Goal: Task Accomplishment & Management: Manage account settings

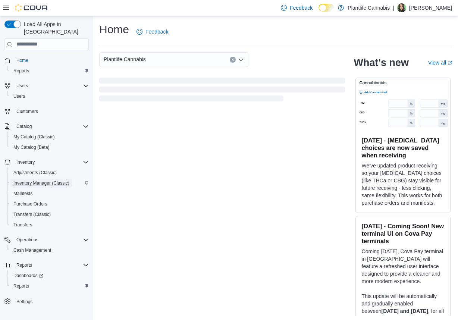
click at [41, 180] on span "Inventory Manager (Classic)" at bounding box center [41, 183] width 56 height 6
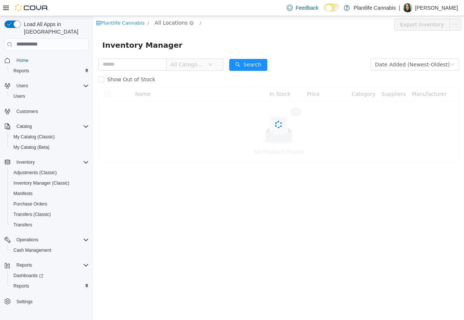
click at [169, 24] on span "All Locations" at bounding box center [170, 22] width 33 height 8
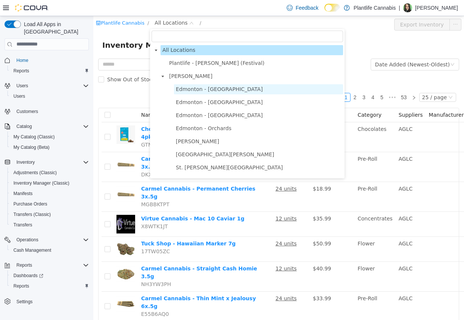
click at [213, 90] on span "Edmonton - [GEOGRAPHIC_DATA]" at bounding box center [219, 89] width 87 height 6
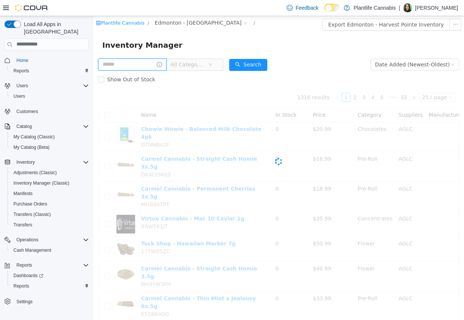
click at [105, 62] on input "text" at bounding box center [132, 64] width 68 height 12
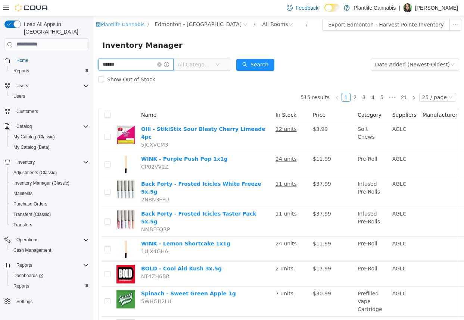
type input "******"
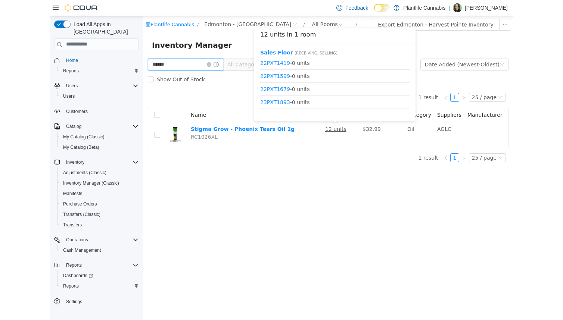
scroll to position [101, 0]
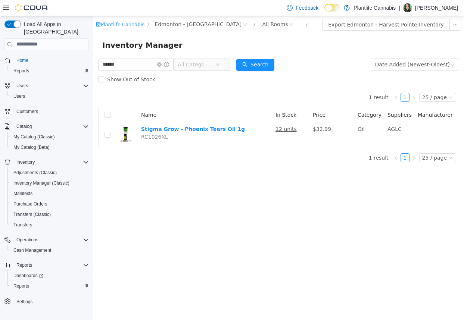
click at [298, 192] on div "Plantlife Cannabis / Edmonton - Harvest Pointe / All Rooms / Export Edmonton - …" at bounding box center [278, 168] width 371 height 304
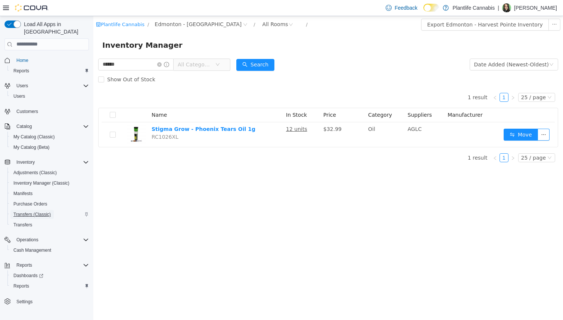
click at [22, 212] on span "Transfers (Classic)" at bounding box center [31, 215] width 37 height 6
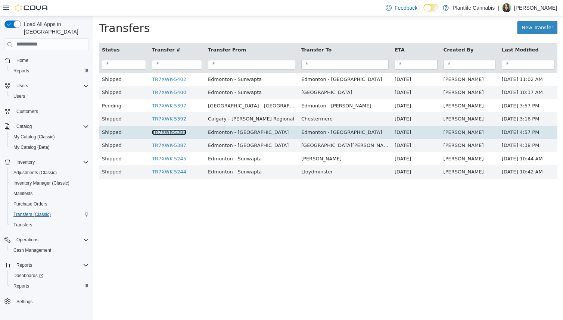
click at [180, 132] on link "TR7XWK-5388" at bounding box center [169, 132] width 34 height 6
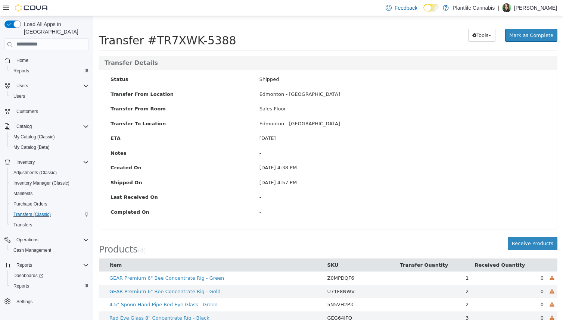
scroll to position [23, 0]
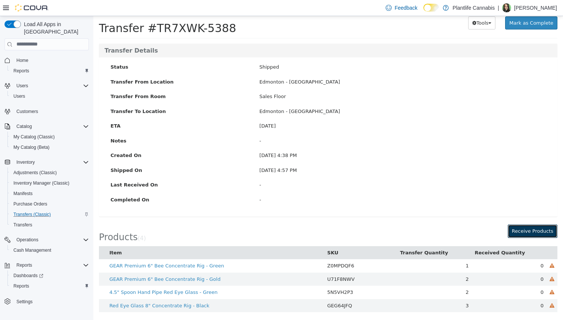
click at [463, 231] on button "Receive Products" at bounding box center [532, 230] width 50 height 13
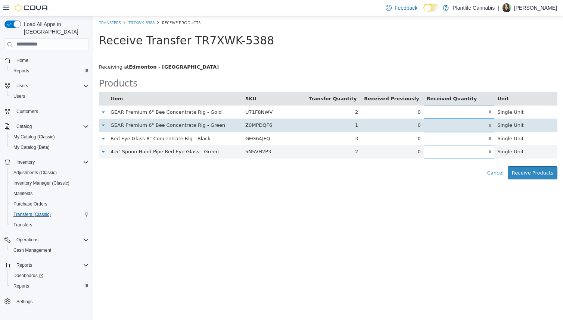
click at [463, 126] on input "text" at bounding box center [459, 125] width 71 height 6
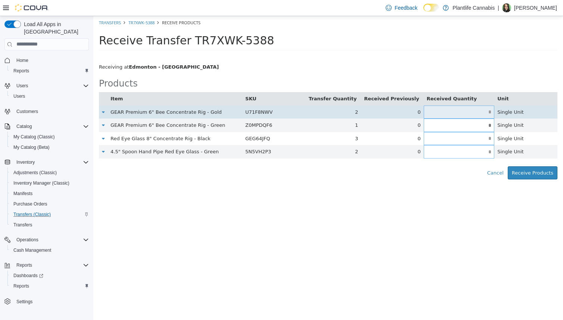
type input "*"
click at [463, 112] on input "text" at bounding box center [459, 112] width 71 height 6
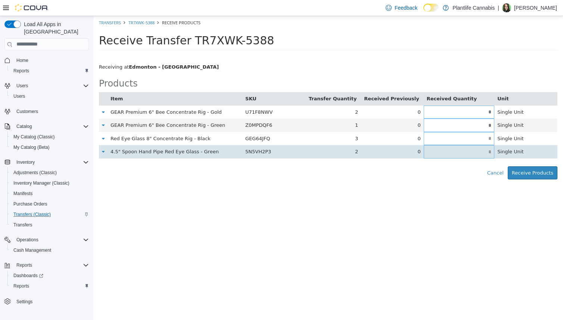
type input "*"
click at [463, 150] on input "text" at bounding box center [459, 152] width 71 height 6
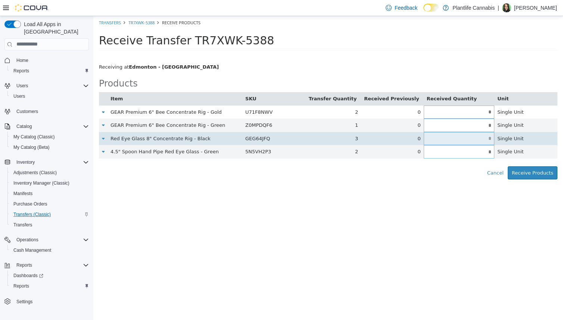
type input "*"
click at [463, 140] on input "text" at bounding box center [459, 138] width 71 height 6
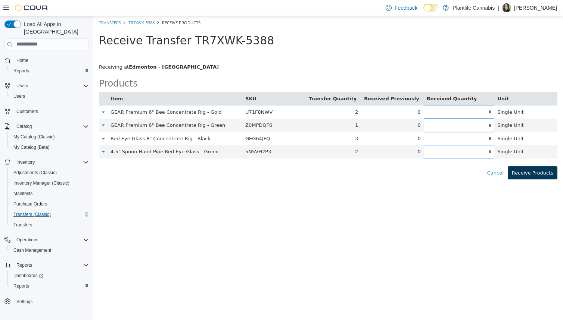
type input "*"
click at [463, 169] on button "Receive Products" at bounding box center [532, 172] width 50 height 13
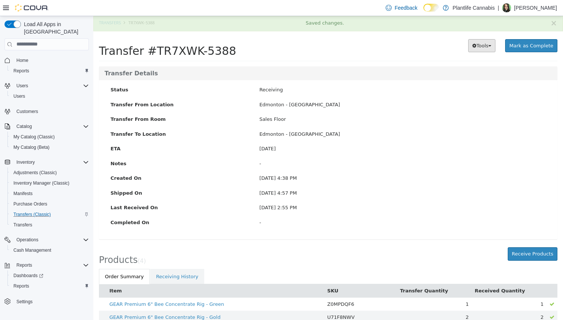
click at [463, 48] on button "Tools" at bounding box center [481, 45] width 27 height 13
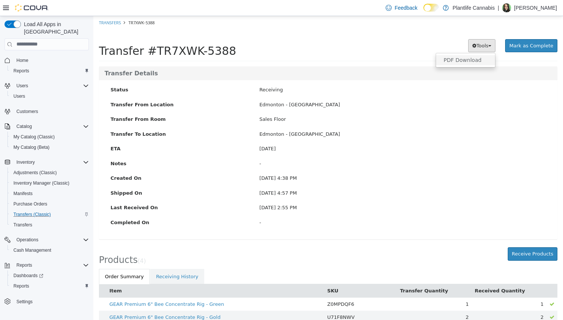
click at [463, 57] on link "PDF Download" at bounding box center [465, 60] width 59 height 10
click at [463, 79] on div "Transfer Details" at bounding box center [328, 73] width 458 height 14
click at [463, 40] on button "Tools" at bounding box center [481, 45] width 27 height 13
click at [463, 59] on link "PDF Download" at bounding box center [465, 60] width 59 height 10
click at [463, 53] on div "Preparing Download... Tools PDF Download Mark as Complete" at bounding box center [464, 45] width 186 height 23
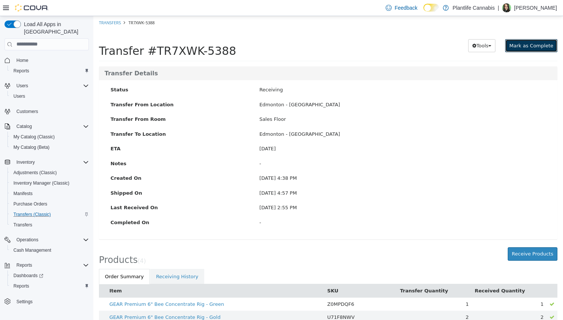
click at [463, 49] on button "Mark as Complete" at bounding box center [531, 45] width 52 height 13
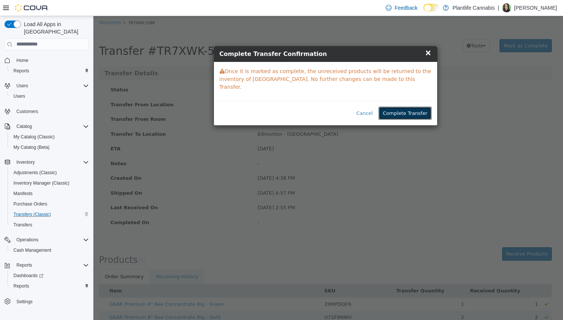
click at [415, 109] on button "Complete Transfer" at bounding box center [404, 112] width 53 height 13
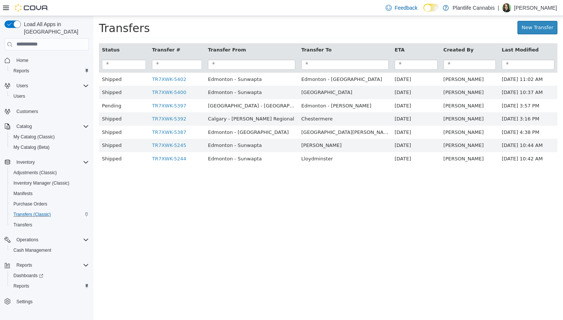
click at [463, 31] on div "New Transfer" at bounding box center [452, 27] width 209 height 13
click at [463, 26] on link "New Transfer" at bounding box center [537, 27] width 40 height 13
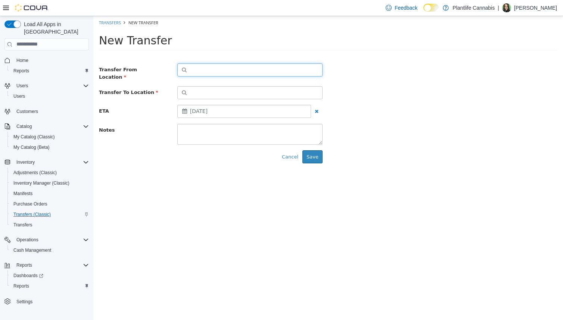
click at [205, 74] on button "button" at bounding box center [249, 69] width 145 height 13
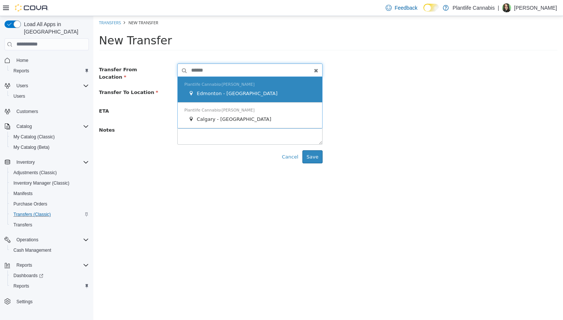
type input "******"
click at [212, 82] on span "Plantlife Cannabis Ashton" at bounding box center [219, 84] width 70 height 5
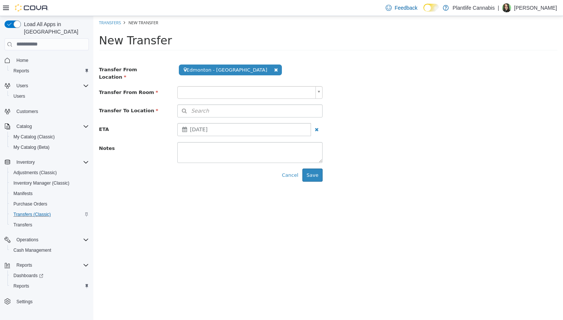
click at [225, 88] on body "**********" at bounding box center [327, 101] width 469 height 171
click at [210, 108] on button "Search" at bounding box center [249, 110] width 145 height 13
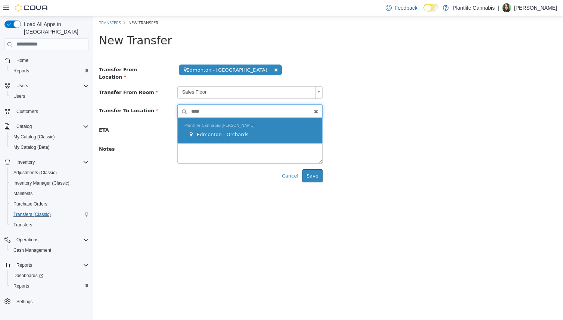
type input "****"
click at [219, 136] on div "Plantlife Cannabis Ashton Edmonton - Orchards" at bounding box center [250, 131] width 144 height 26
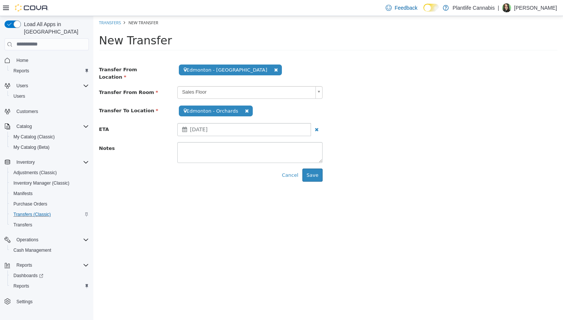
click at [324, 172] on div "Cancel Save" at bounding box center [210, 174] width 235 height 13
click at [318, 170] on button "Save" at bounding box center [312, 174] width 20 height 13
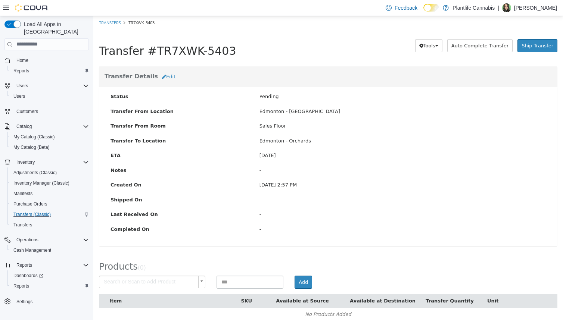
click at [178, 282] on body "× Save successful. Transfers TR7XWK-5403 Transfer #TR7XWK-5403 Preparing Downlo…" at bounding box center [327, 172] width 469 height 313
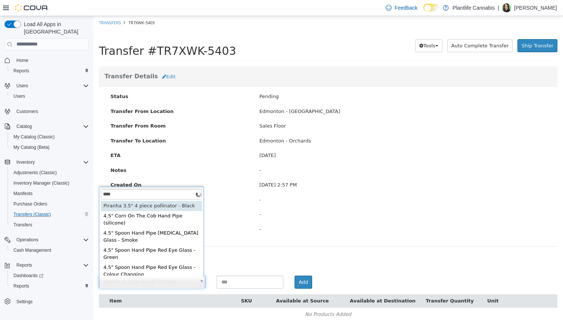
scroll to position [1, 0]
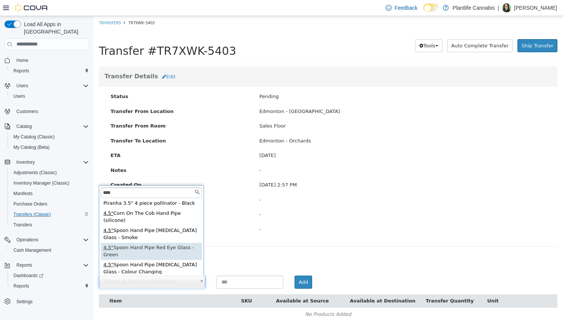
type input "****"
type input "**********"
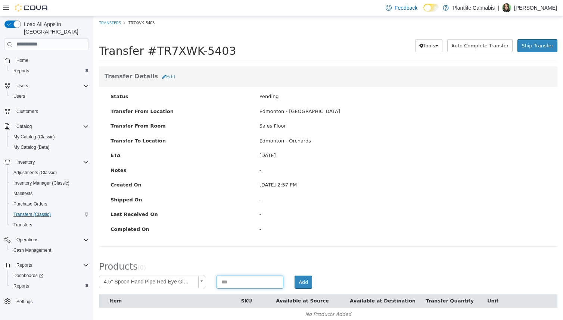
click at [237, 279] on input at bounding box center [249, 281] width 67 height 13
type input "*"
click at [304, 283] on button "Add" at bounding box center [303, 281] width 18 height 13
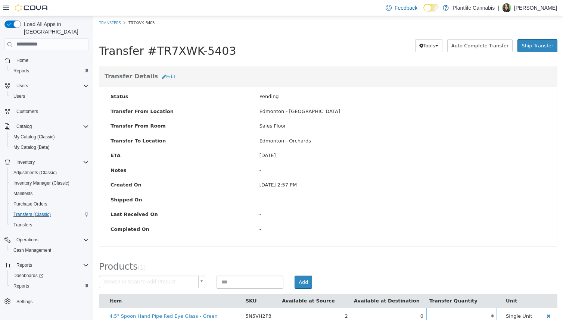
click at [151, 280] on body "× Save successful. Transfers TR7XWK-5403 Transfer #TR7XWK-5403 Preparing Downlo…" at bounding box center [327, 174] width 469 height 316
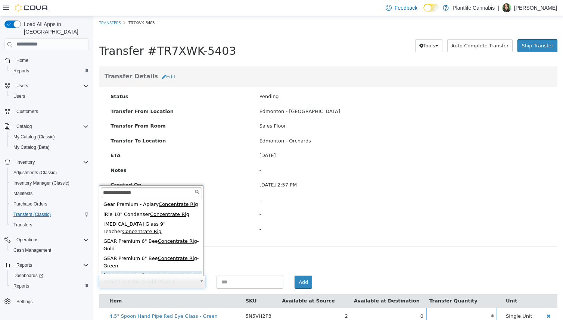
scroll to position [11, 0]
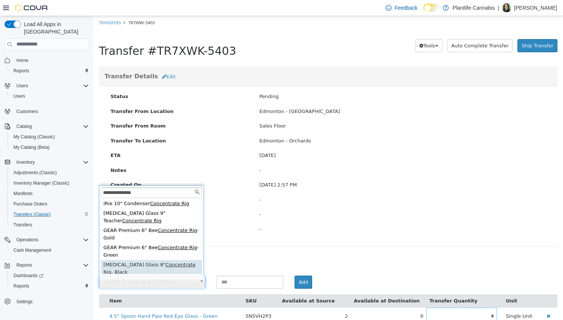
type input "**********"
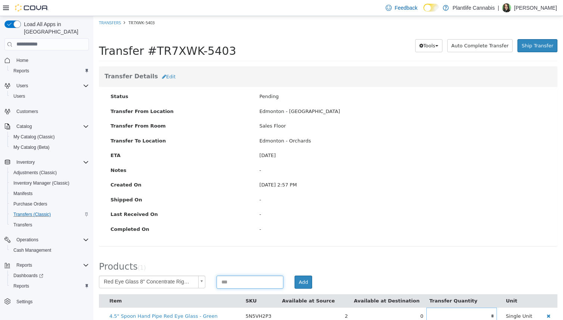
click at [254, 285] on input at bounding box center [249, 281] width 67 height 13
type input "*"
click at [300, 285] on button "Add" at bounding box center [303, 281] width 18 height 13
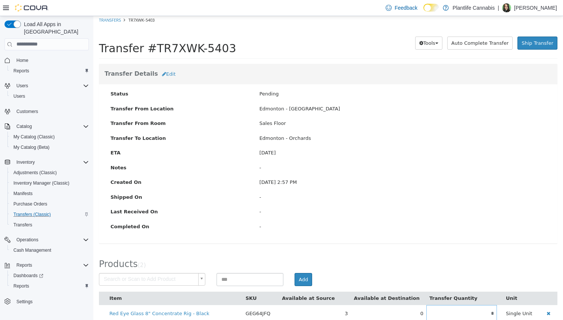
scroll to position [29, 0]
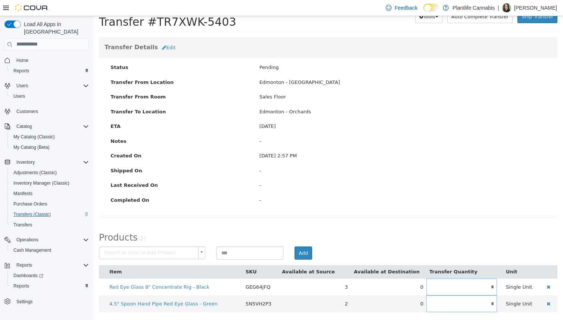
click at [151, 252] on body "× Save successful. Transfers TR7XWK-5403 Transfer #TR7XWK-5403 Preparing Downlo…" at bounding box center [327, 153] width 469 height 333
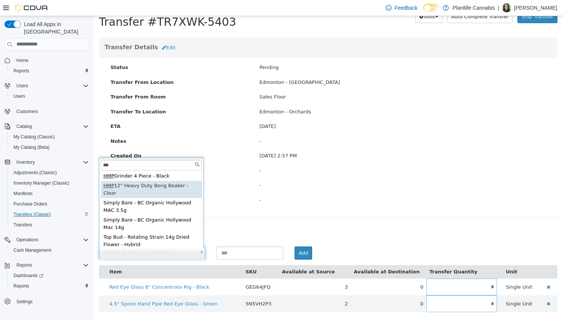
scroll to position [10, 0]
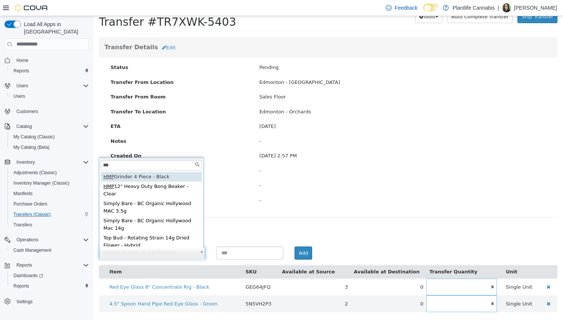
type input "***"
type input "**********"
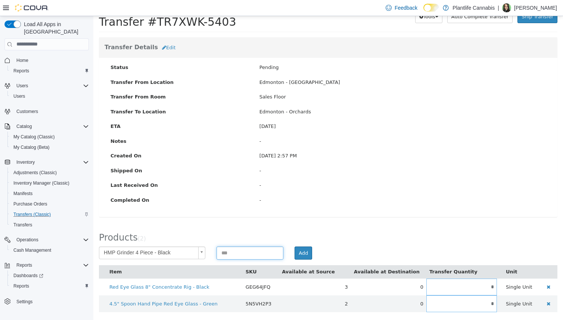
click at [225, 257] on input at bounding box center [249, 252] width 67 height 13
type input "*"
drag, startPoint x: 287, startPoint y: 257, endPoint x: 297, endPoint y: 251, distance: 12.2
click at [289, 257] on div "Add" at bounding box center [406, 252] width 235 height 13
click at [308, 246] on button "Add" at bounding box center [303, 252] width 18 height 13
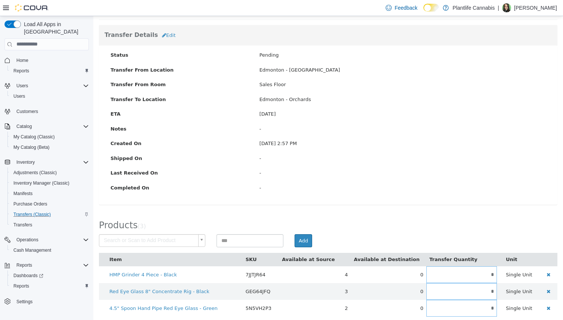
scroll to position [46, 0]
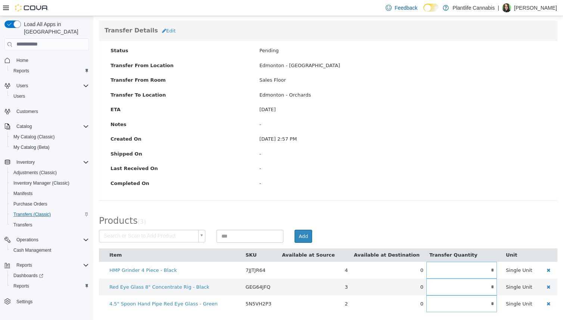
click at [157, 239] on body "× Save successful. Transfers TR7XWK-5403 Transfer #TR7XWK-5403 Preparing Downlo…" at bounding box center [327, 145] width 469 height 350
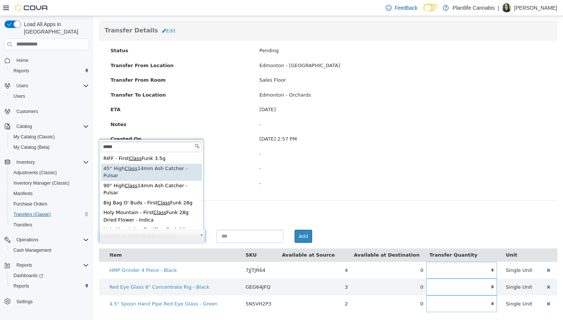
type input "****"
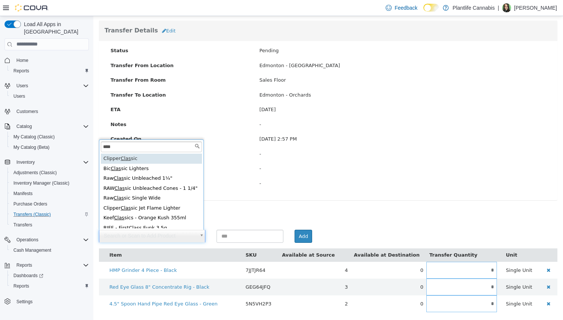
type input "**********"
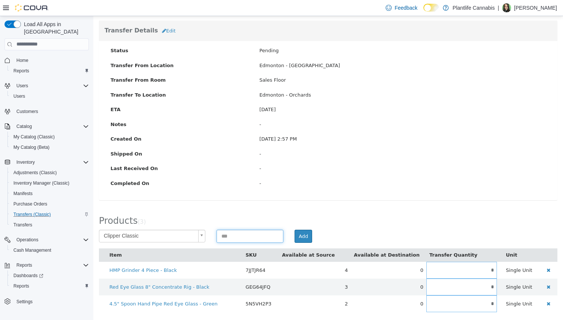
click at [253, 240] on input at bounding box center [249, 235] width 67 height 13
type input "**"
click at [295, 238] on button "Add" at bounding box center [303, 235] width 18 height 13
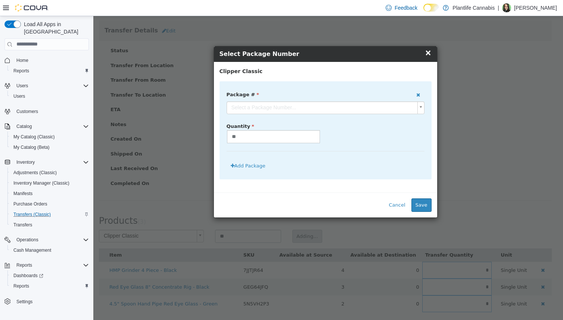
click at [347, 111] on body "**********" at bounding box center [327, 145] width 469 height 350
click at [420, 203] on button "Save" at bounding box center [421, 204] width 20 height 13
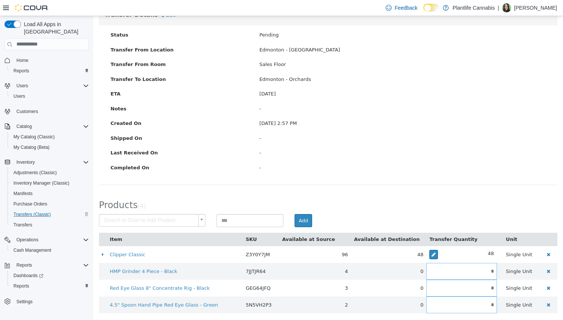
scroll to position [63, 0]
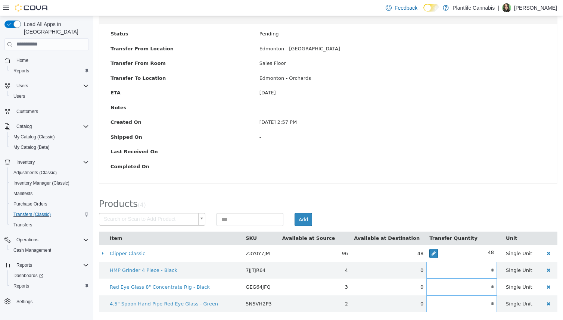
click at [151, 216] on body "× Save successful. Transfers TR7XWK-5403 Transfer #TR7XWK-5403 Preparing Downlo…" at bounding box center [327, 136] width 469 height 367
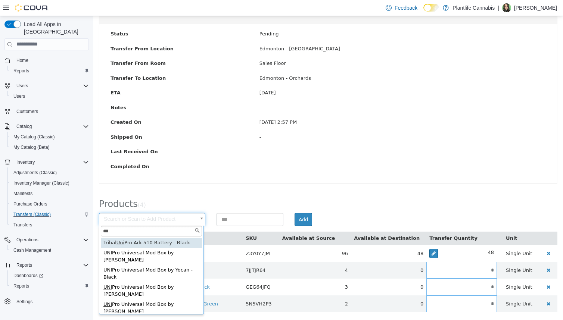
type input "***"
type input "**********"
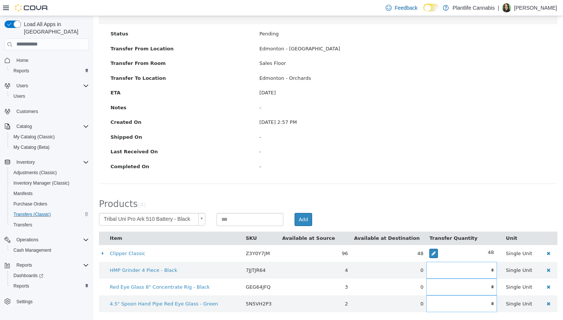
click at [238, 212] on div "Products ( 4 )" at bounding box center [327, 202] width 469 height 22
click at [236, 216] on input at bounding box center [249, 219] width 67 height 13
type input "*"
click at [307, 220] on button "Add" at bounding box center [303, 219] width 18 height 13
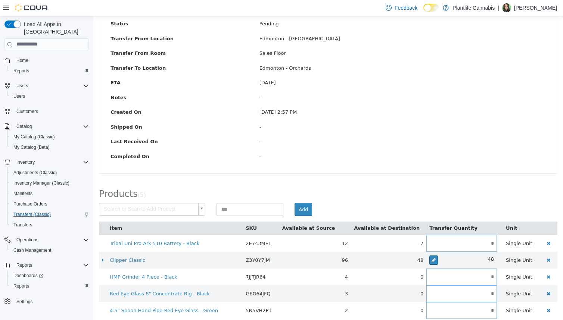
scroll to position [79, 0]
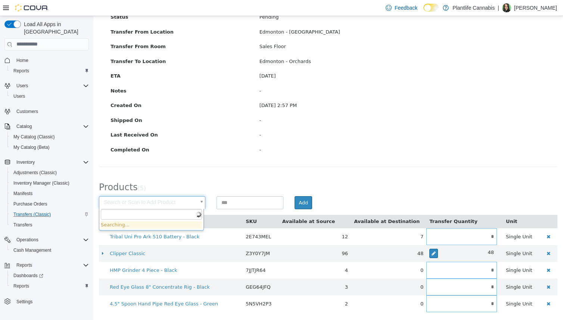
click at [152, 199] on body "× Save successful. Transfers TR7XWK-5403 Transfer #TR7XWK-5403 Preparing Downlo…" at bounding box center [327, 128] width 469 height 384
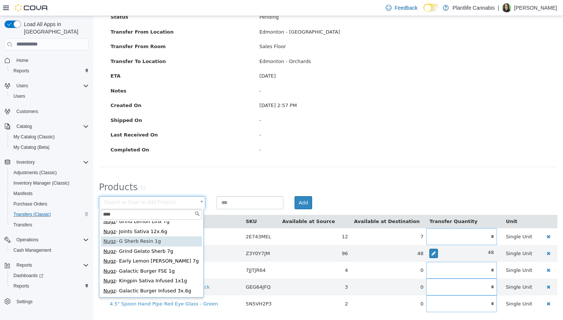
scroll to position [0, 0]
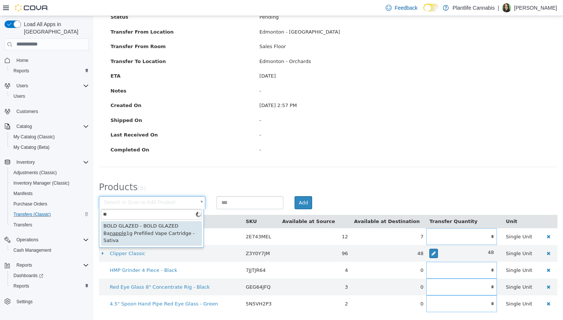
type input "*"
type input "******"
type input "**********"
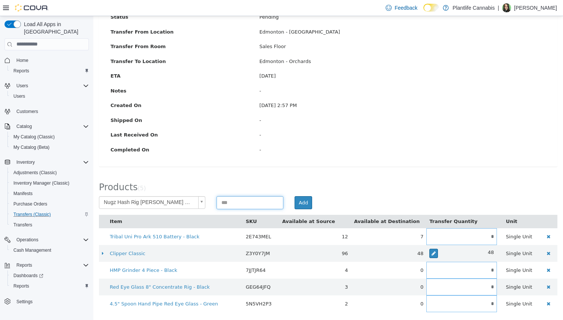
click at [245, 196] on input at bounding box center [249, 202] width 67 height 13
type input "*"
click at [298, 199] on button "Add" at bounding box center [303, 202] width 18 height 13
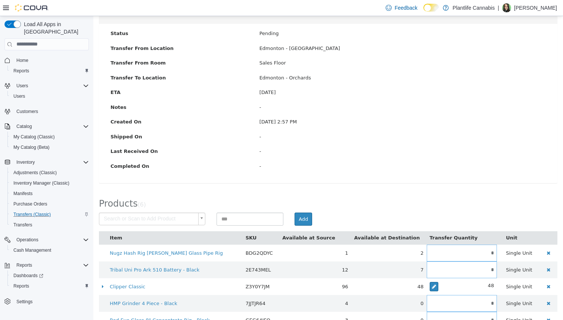
scroll to position [79, 0]
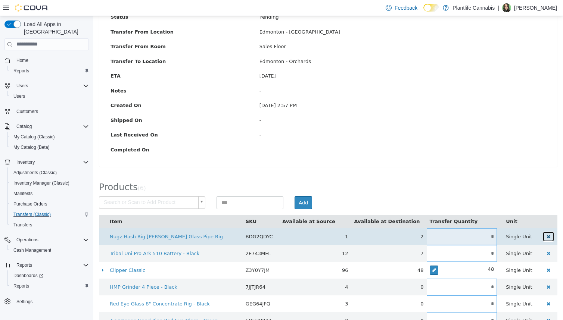
click at [463, 239] on button "button" at bounding box center [548, 236] width 12 height 11
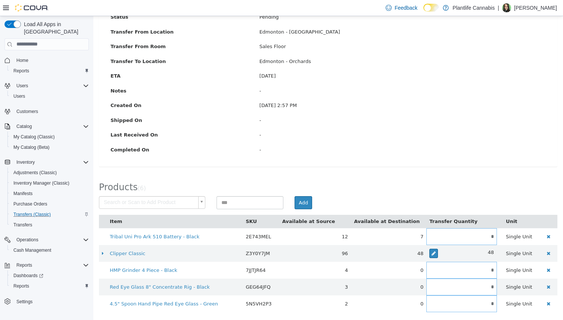
scroll to position [0, 0]
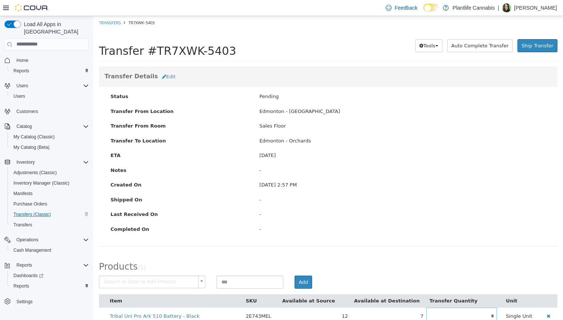
click at [142, 286] on body "× Nugz Hash Rig Happle Glass Pipe Rig removed. Undo . × Save successful. Transf…" at bounding box center [327, 208] width 469 height 384
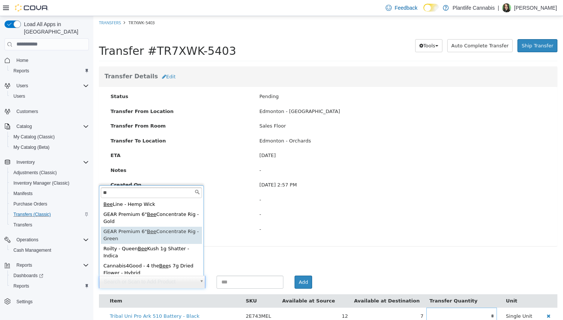
type input "*"
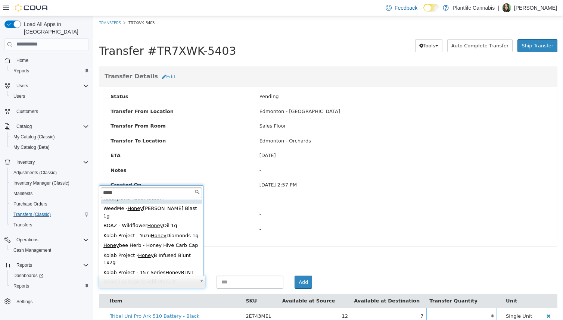
scroll to position [145, 0]
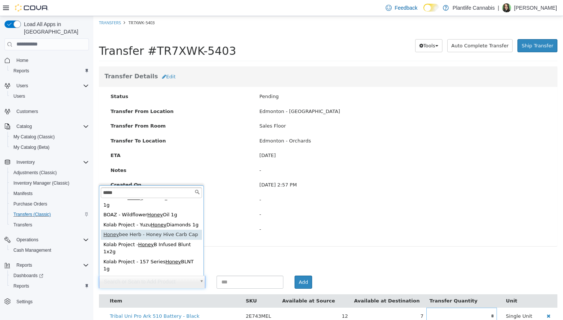
type input "*****"
type input "**********"
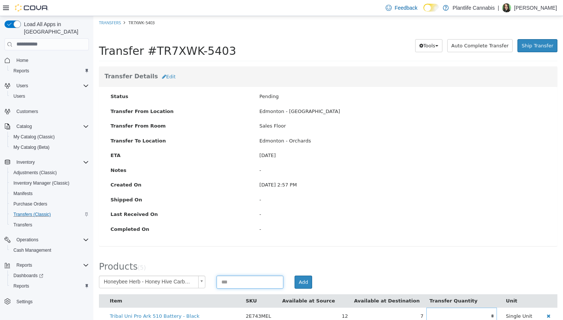
click at [245, 279] on input at bounding box center [249, 281] width 67 height 13
type input "*"
click at [306, 285] on button "Add" at bounding box center [303, 281] width 18 height 13
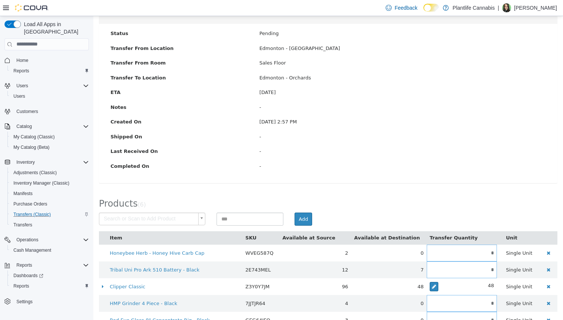
scroll to position [79, 0]
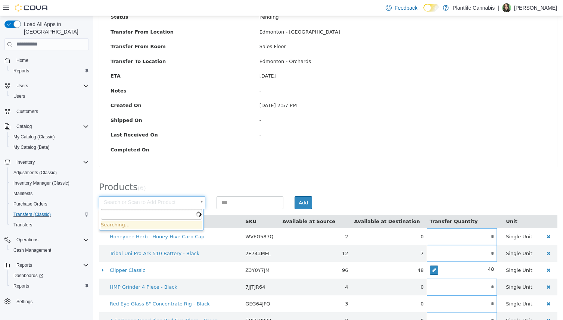
click at [177, 202] on body "× Nugz Hash Rig Happle Glass Pipe Rig removed. Undo . × Save successful. Transf…" at bounding box center [327, 136] width 469 height 400
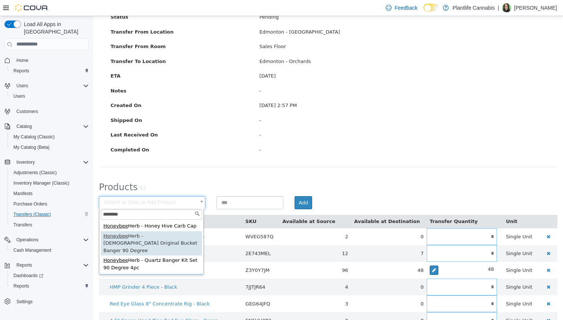
type input "********"
type input "**********"
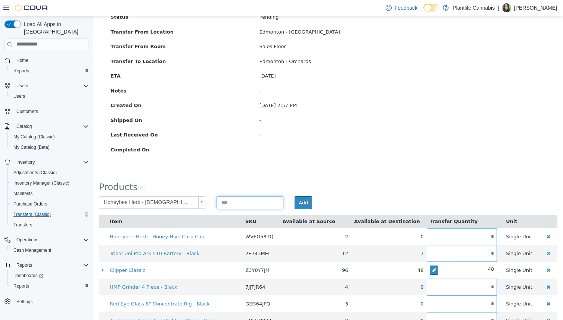
click at [257, 197] on input at bounding box center [249, 202] width 67 height 13
type input "*"
click at [301, 204] on button "Add" at bounding box center [303, 202] width 18 height 13
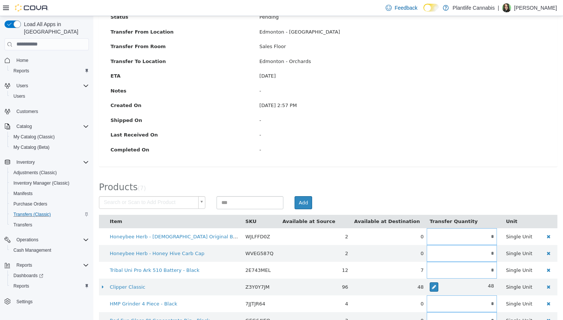
scroll to position [113, 0]
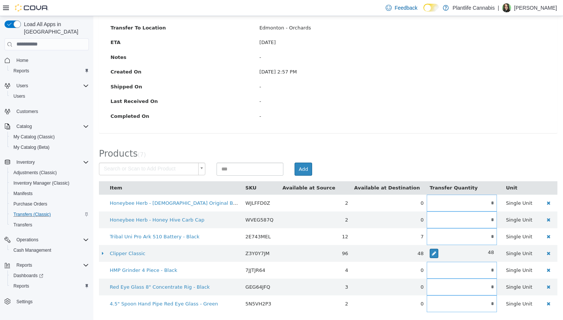
click at [173, 168] on body "× Nugz Hash Rig Happle Glass Pipe Rig removed. Undo . × Save successful. Transf…" at bounding box center [327, 111] width 469 height 417
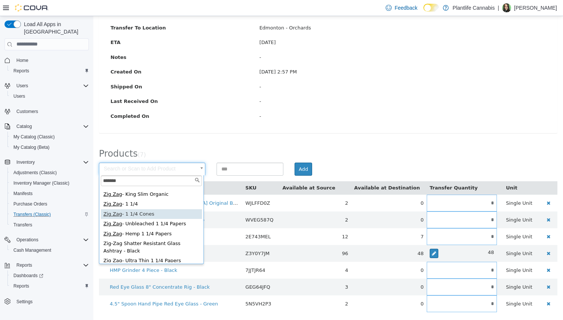
scroll to position [75, 0]
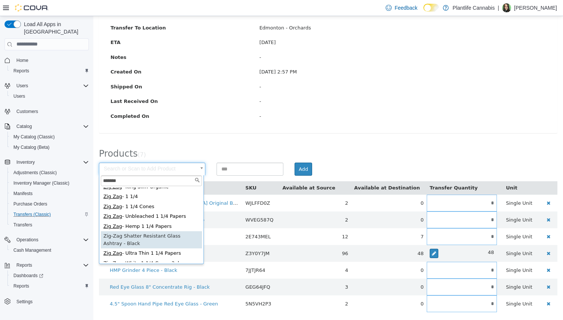
type input "*******"
type input "**********"
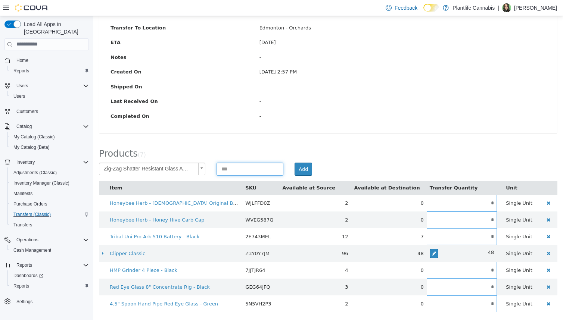
click at [247, 167] on input at bounding box center [249, 168] width 67 height 13
type input "*"
click at [305, 171] on button "Add" at bounding box center [303, 168] width 18 height 13
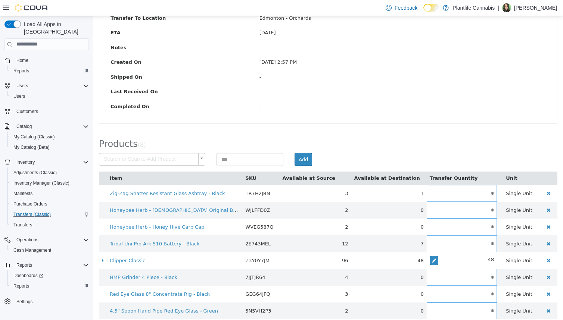
scroll to position [124, 0]
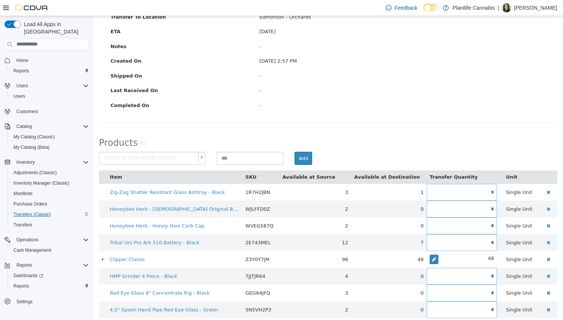
click at [131, 159] on body "× Nugz Hash Rig Happle Glass Pipe Rig removed. Undo . × Save successful. Transf…" at bounding box center [327, 109] width 469 height 434
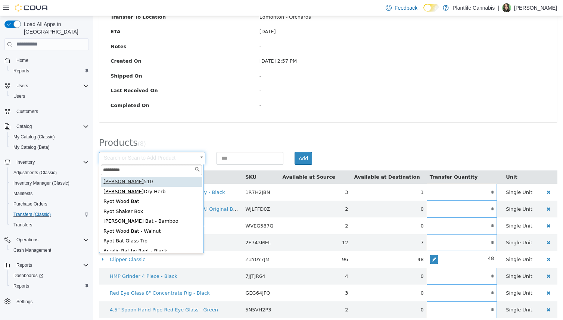
type input "*********"
type input "**********"
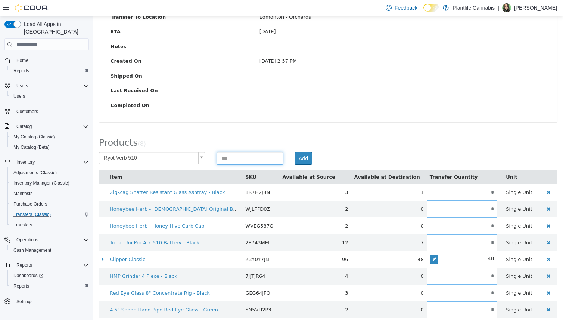
click at [235, 161] on input at bounding box center [249, 157] width 67 height 13
type input "*"
click at [305, 157] on button "Add" at bounding box center [303, 157] width 18 height 13
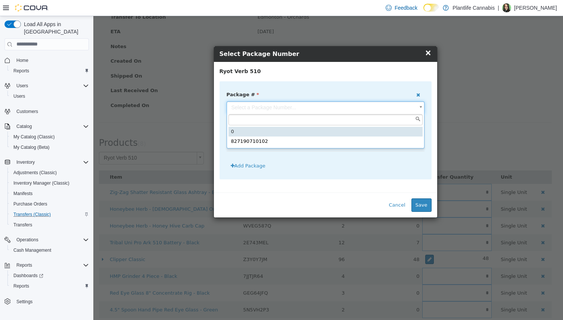
click at [402, 103] on body "**********" at bounding box center [327, 109] width 469 height 434
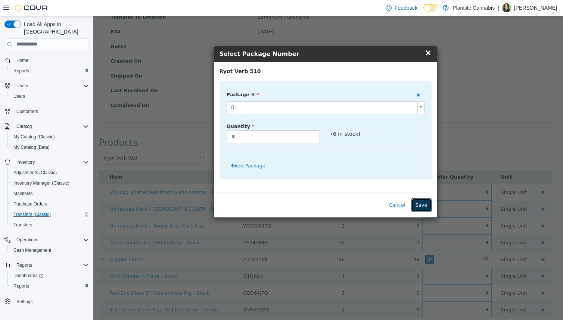
click at [420, 207] on button "Save" at bounding box center [421, 204] width 20 height 13
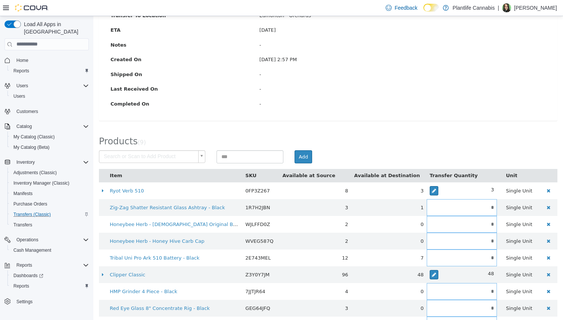
scroll to position [127, 0]
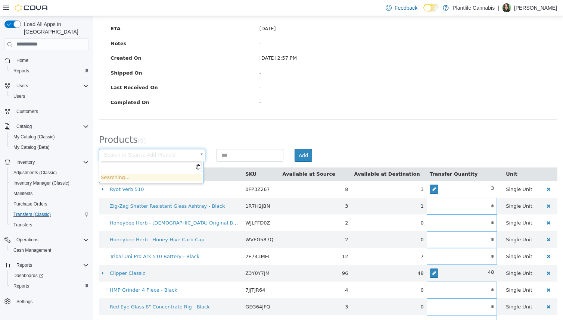
click at [129, 153] on body "× Nugz Hash Rig Happle Glass Pipe Rig removed. Undo . × Save successful. Transf…" at bounding box center [327, 114] width 469 height 451
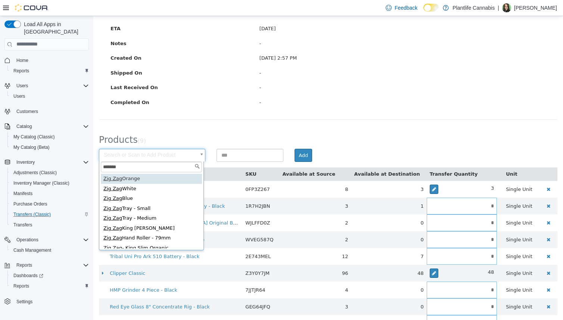
type input "*******"
type input "**********"
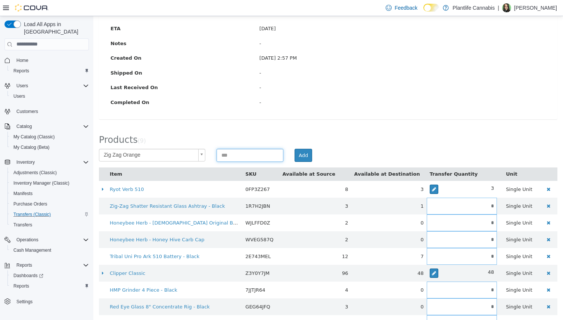
click at [253, 154] on input at bounding box center [249, 155] width 67 height 13
type input "**"
click at [300, 154] on button "Add" at bounding box center [303, 155] width 18 height 13
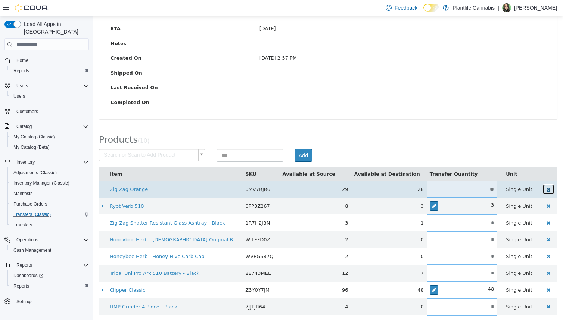
click at [463, 188] on button "button" at bounding box center [548, 189] width 12 height 11
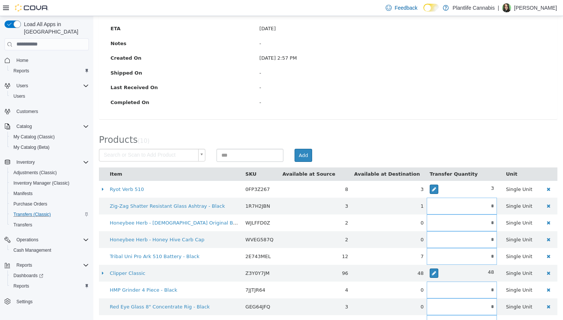
click at [171, 152] on body "× Nugz Hash Rig Happle Glass Pipe Rig removed. Undo . × Save successful. Transf…" at bounding box center [327, 114] width 469 height 451
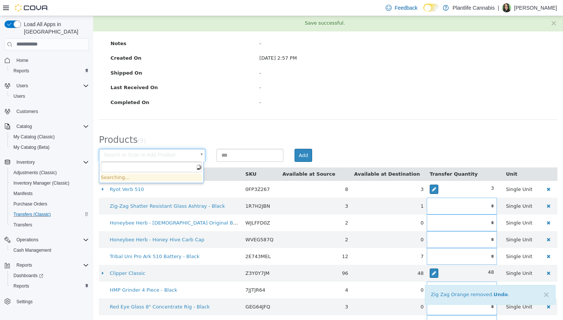
scroll to position [0, 0]
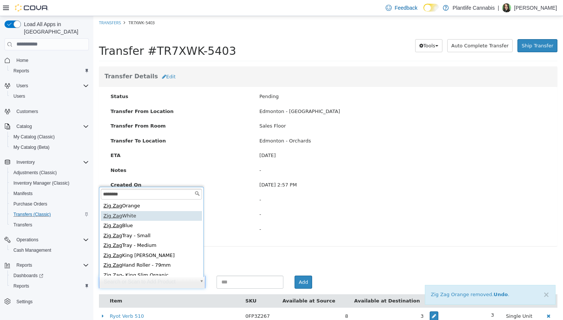
type input "*******"
type input "**********"
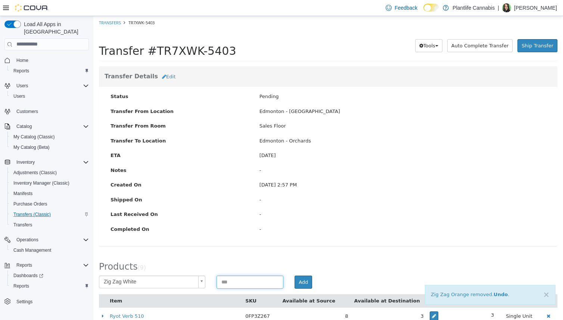
click at [260, 280] on input at bounding box center [249, 281] width 67 height 13
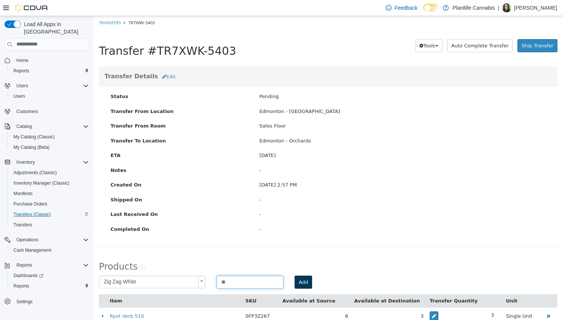
type input "**"
click at [309, 279] on div "Add" at bounding box center [406, 281] width 235 height 13
click at [308, 279] on button "Add" at bounding box center [303, 281] width 18 height 13
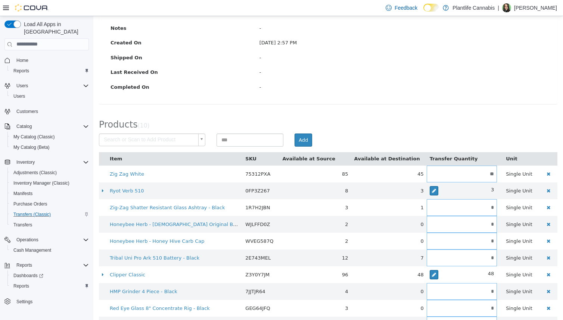
click at [132, 147] on div "Search or Scan to Add Product Add" at bounding box center [327, 142] width 469 height 19
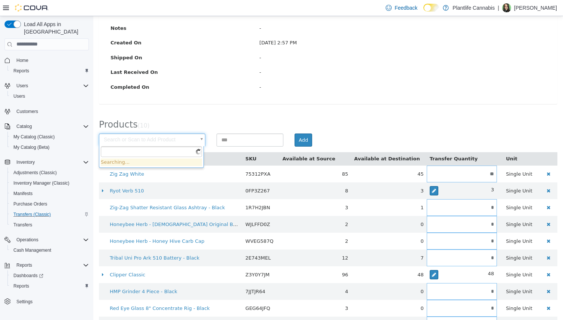
click at [134, 143] on body "× Zig Zag Orange removed. Undo . × Nugz Hash Rig Happle Glass Pipe Rig removed.…" at bounding box center [327, 108] width 469 height 468
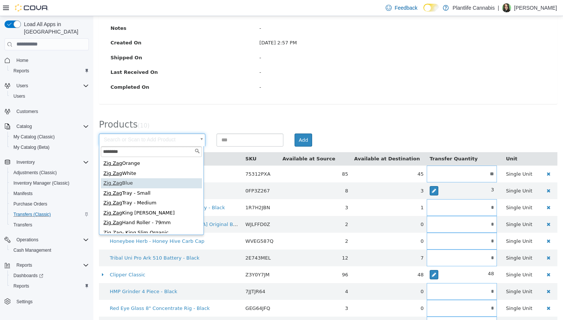
type input "*******"
type input "**********"
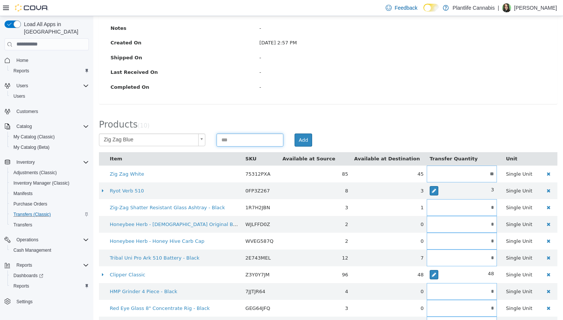
click at [258, 143] on input at bounding box center [249, 139] width 67 height 13
type input "**"
click at [300, 143] on button "Add" at bounding box center [303, 139] width 18 height 13
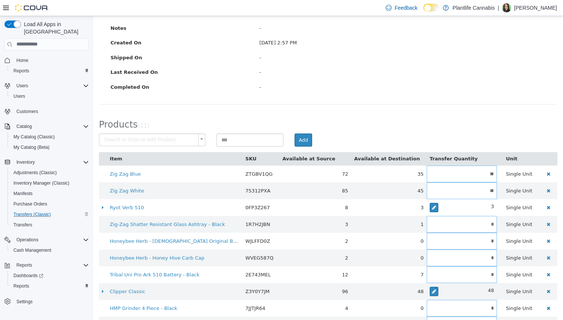
click at [190, 141] on body "× Zig Zag Orange removed. Undo . × Nugz Hash Rig Happle Glass Pipe Rig removed.…" at bounding box center [327, 116] width 469 height 484
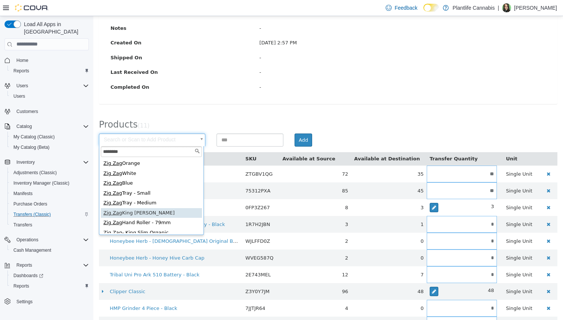
type input "*******"
type input "**********"
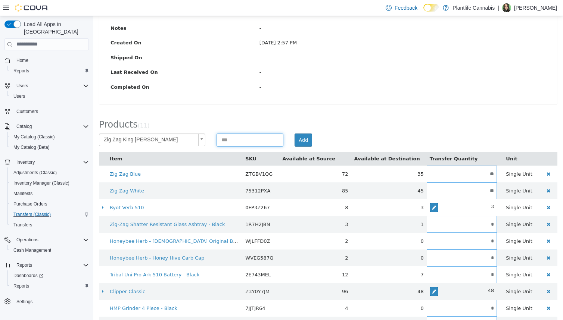
click at [253, 139] on input at bounding box center [249, 139] width 67 height 13
type input "**"
click at [299, 141] on button "Add" at bounding box center [303, 139] width 18 height 13
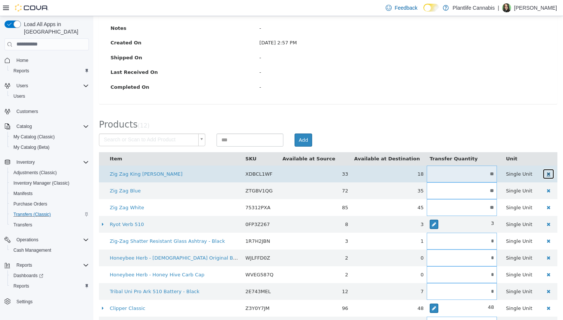
click at [463, 174] on button "button" at bounding box center [548, 173] width 12 height 11
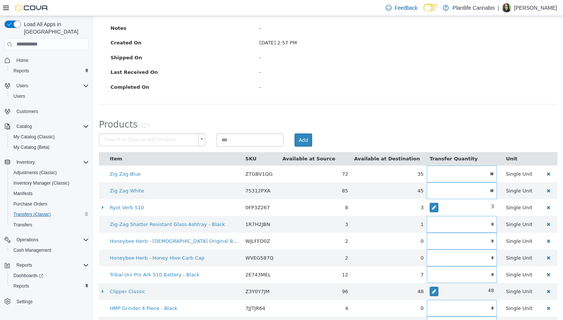
click at [463, 130] on div "Products ( 12 )" at bounding box center [327, 123] width 469 height 22
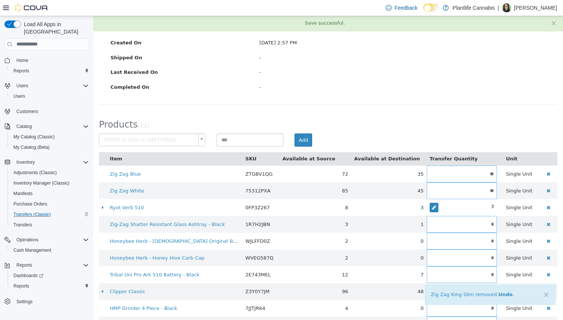
scroll to position [0, 0]
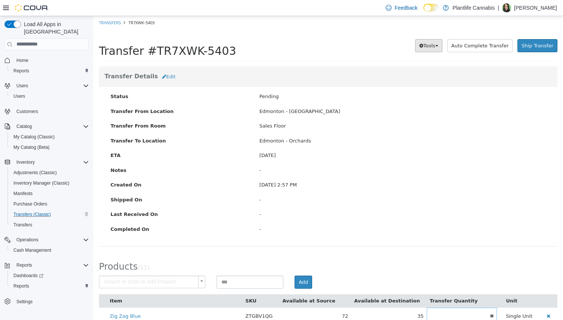
click at [430, 43] on span "Tools" at bounding box center [429, 46] width 12 height 6
click at [429, 57] on link "PDF Download" at bounding box center [412, 60] width 59 height 10
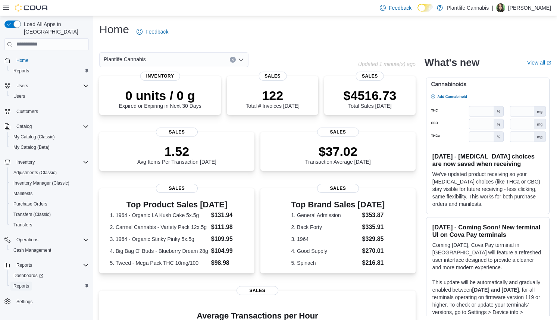
click at [19, 282] on span "Reports" at bounding box center [21, 286] width 16 height 9
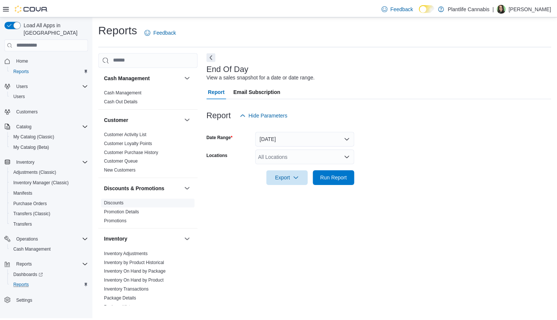
scroll to position [350, 0]
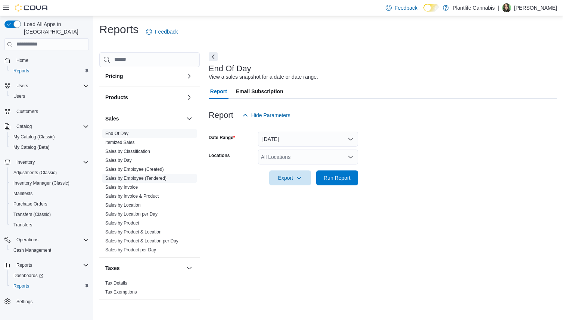
click at [144, 176] on link "Sales by Employee (Tendered)" at bounding box center [135, 178] width 61 height 5
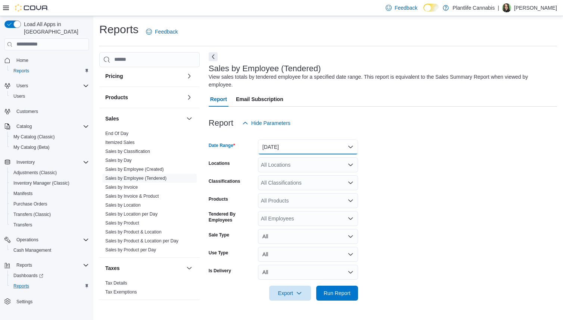
click at [324, 150] on button "Yesterday" at bounding box center [308, 147] width 100 height 15
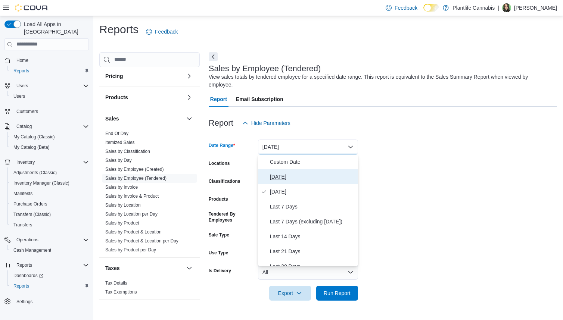
click at [296, 176] on span "Today" at bounding box center [312, 176] width 85 height 9
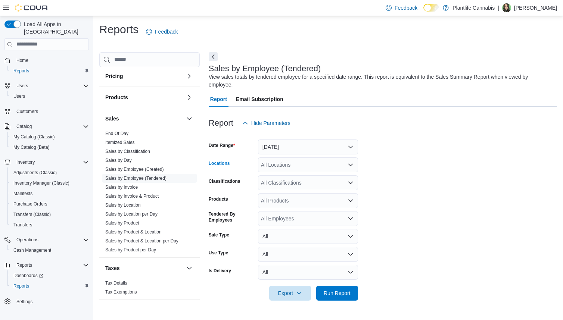
click at [294, 168] on div "All Locations" at bounding box center [308, 164] width 100 height 15
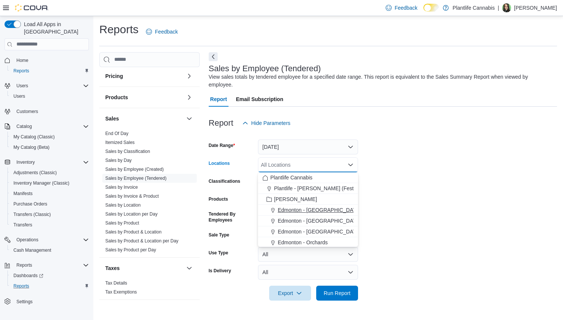
click at [306, 206] on button "Edmonton - Harvest Pointe" at bounding box center [308, 210] width 100 height 11
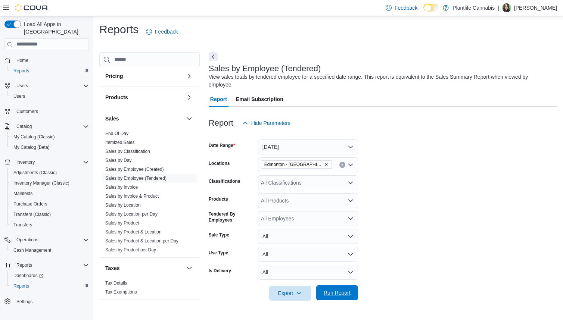
click at [332, 290] on span "Run Report" at bounding box center [337, 292] width 27 height 7
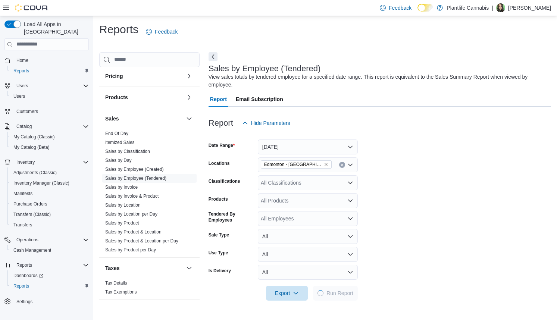
click at [216, 58] on button "Next" at bounding box center [213, 56] width 9 height 9
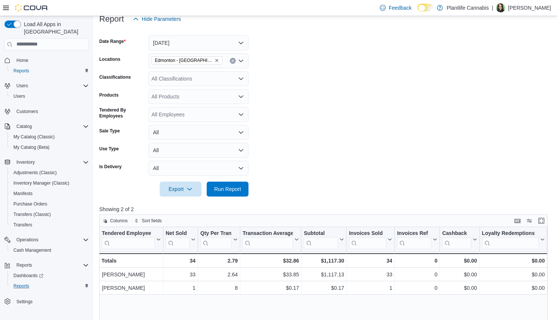
scroll to position [92, 0]
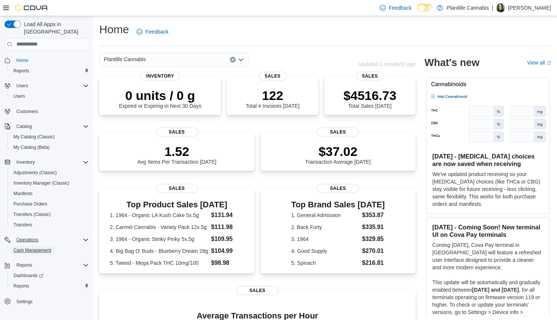
click at [31, 247] on span "Cash Management" at bounding box center [32, 250] width 38 height 6
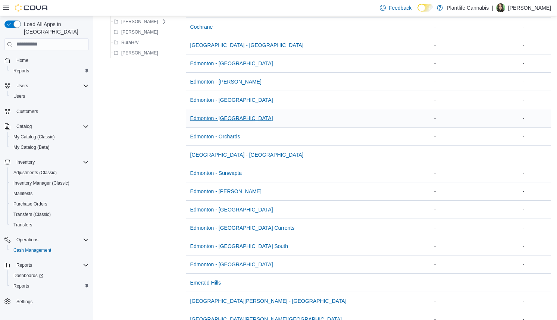
scroll to position [283, 0]
click at [231, 66] on span "Edmonton - [GEOGRAPHIC_DATA]" at bounding box center [231, 63] width 83 height 7
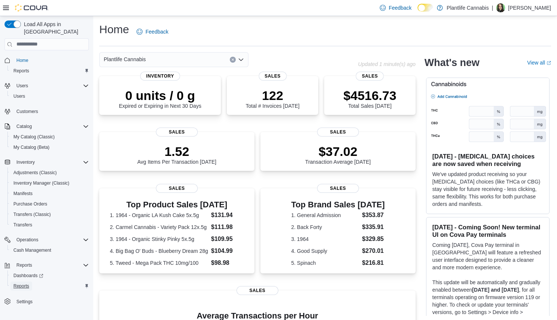
click at [23, 283] on span "Reports" at bounding box center [21, 286] width 16 height 6
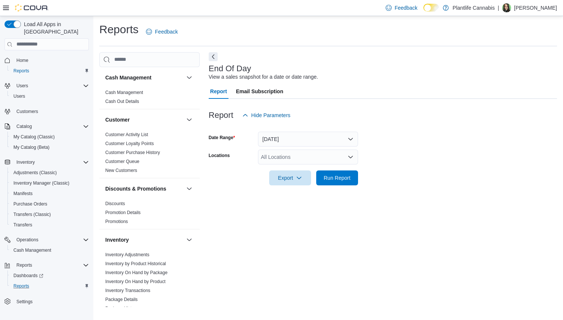
click at [283, 160] on div "All Locations" at bounding box center [308, 157] width 100 height 15
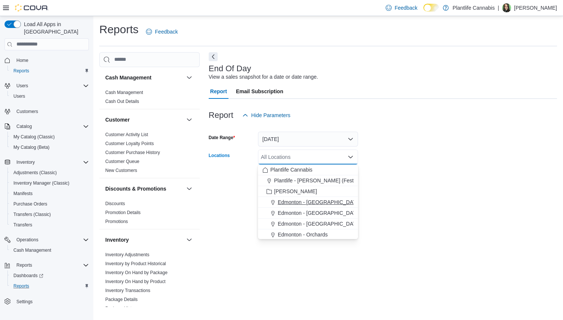
click at [292, 200] on span "Edmonton - [GEOGRAPHIC_DATA]" at bounding box center [319, 202] width 83 height 7
click at [300, 85] on div "Report Email Subscription" at bounding box center [383, 91] width 348 height 15
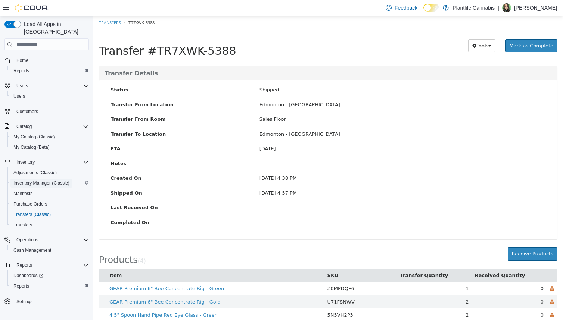
click at [41, 180] on span "Inventory Manager (Classic)" at bounding box center [41, 183] width 56 height 6
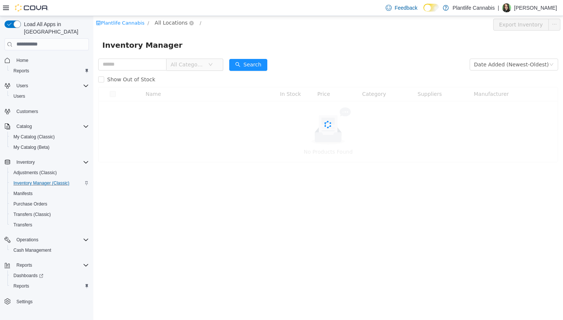
click at [170, 22] on span "All Locations" at bounding box center [170, 22] width 33 height 8
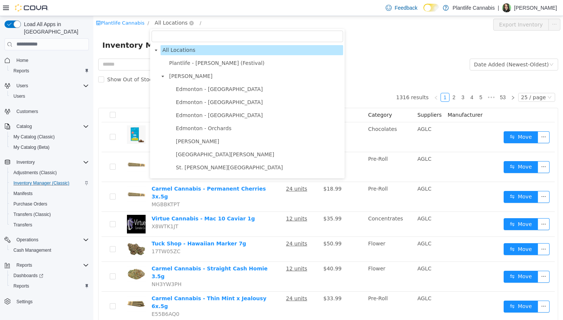
click at [207, 93] on span "Edmonton - [GEOGRAPHIC_DATA]" at bounding box center [258, 89] width 169 height 10
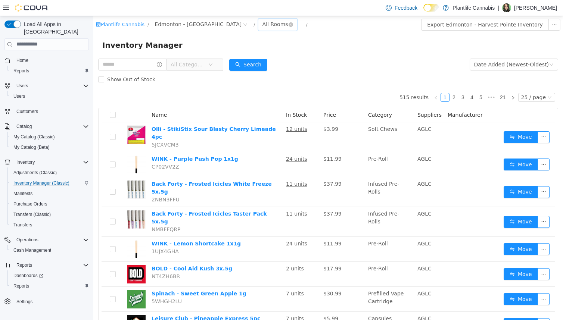
click at [262, 25] on div "All Rooms" at bounding box center [275, 23] width 26 height 11
click at [270, 60] on li "Returns" at bounding box center [256, 63] width 45 height 12
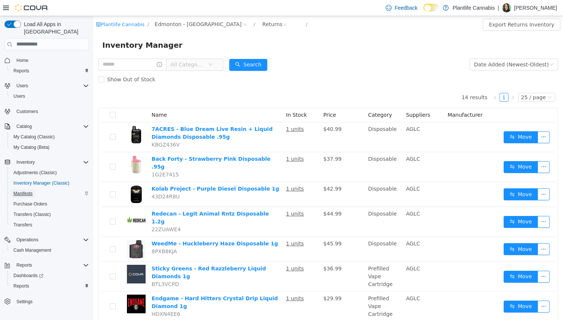
click at [29, 191] on span "Manifests" at bounding box center [22, 194] width 19 height 6
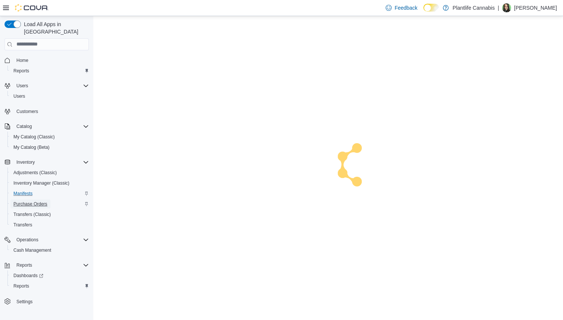
click at [30, 200] on span "Purchase Orders" at bounding box center [30, 204] width 34 height 9
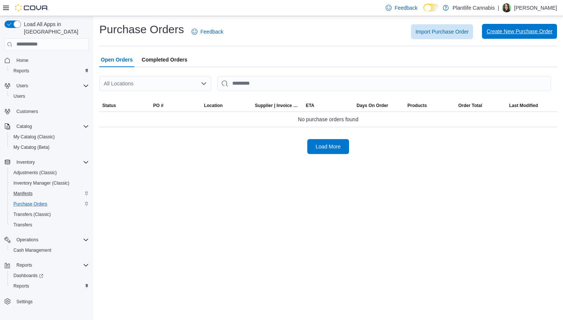
click at [524, 27] on span "Create New Purchase Order" at bounding box center [519, 31] width 66 height 15
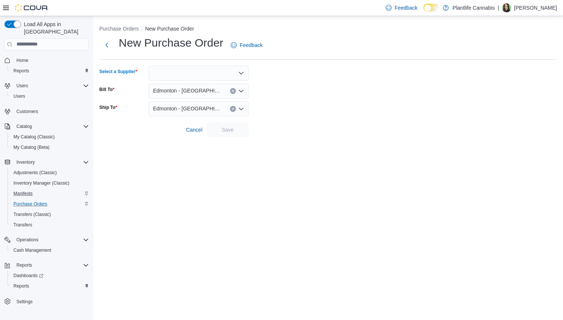
click at [174, 74] on div at bounding box center [199, 73] width 100 height 15
type input "****"
click at [220, 82] on span "Turn ing Point" at bounding box center [203, 85] width 82 height 7
click at [219, 121] on div at bounding box center [327, 119] width 457 height 6
click at [220, 135] on span "Save" at bounding box center [227, 129] width 33 height 15
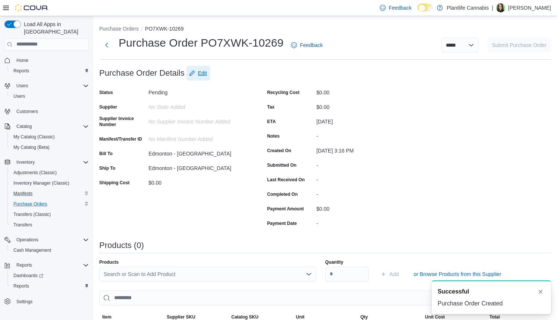
click at [203, 75] on span "Edit" at bounding box center [202, 72] width 9 height 7
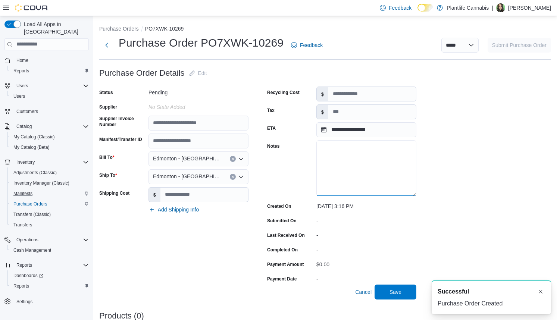
click at [349, 162] on textarea "Notes" at bounding box center [366, 168] width 100 height 56
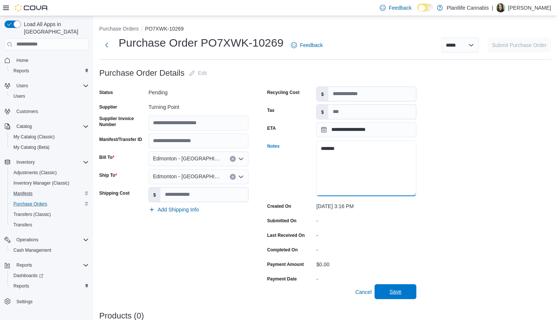
type textarea "*******"
click at [386, 294] on span "Save" at bounding box center [395, 291] width 33 height 15
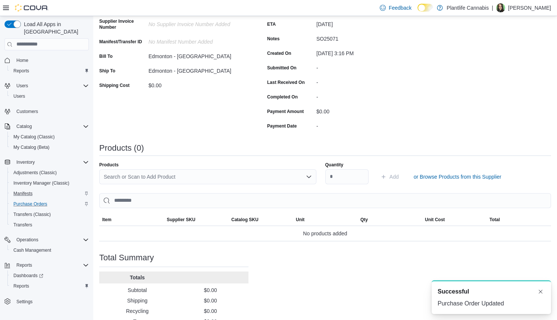
scroll to position [125, 0]
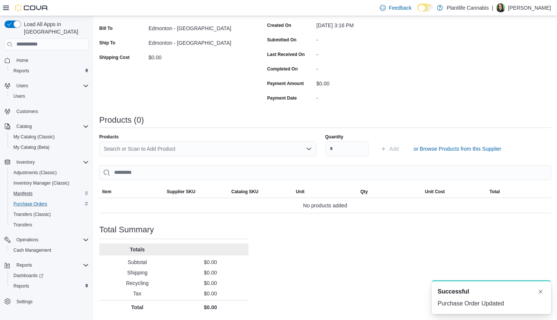
click at [269, 152] on div "Search or Scan to Add Product" at bounding box center [207, 148] width 217 height 15
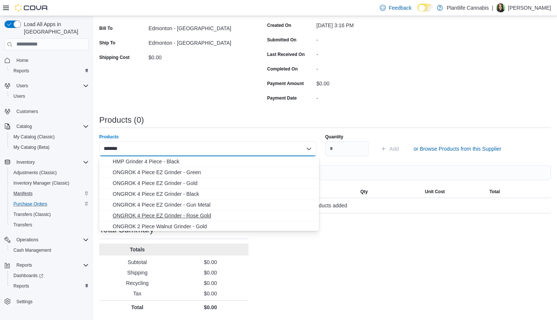
type input "*******"
click at [201, 212] on span "ONGROK 4 Piece EZ Grinder - Rose Gold" at bounding box center [214, 215] width 202 height 7
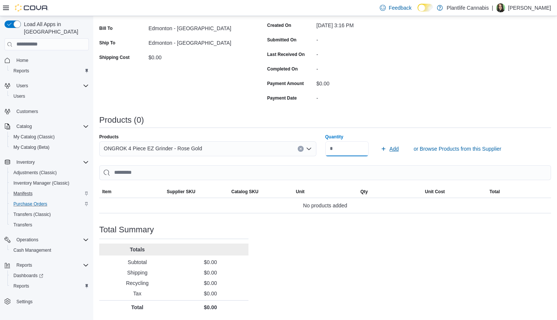
type input "*"
click at [397, 147] on span "Add" at bounding box center [394, 148] width 9 height 7
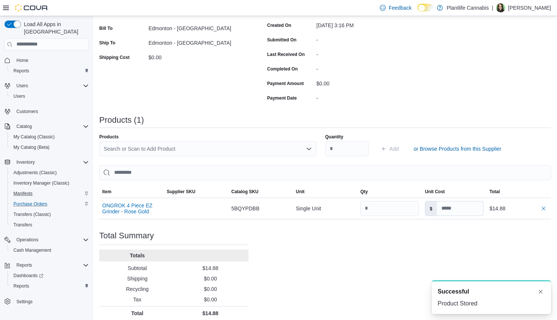
scroll to position [0, 0]
click at [246, 144] on div "Search or Scan to Add Product" at bounding box center [207, 148] width 217 height 15
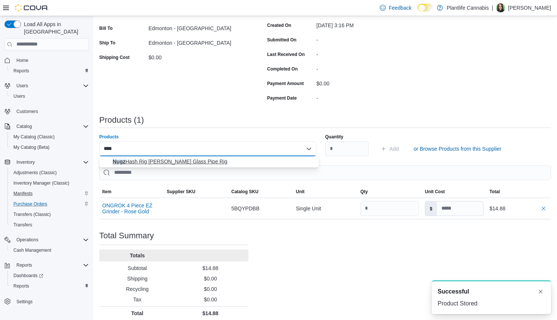
type input "****"
click at [247, 161] on span "Nugz Hash Rig Happle Glass Pipe Rig" at bounding box center [214, 161] width 202 height 7
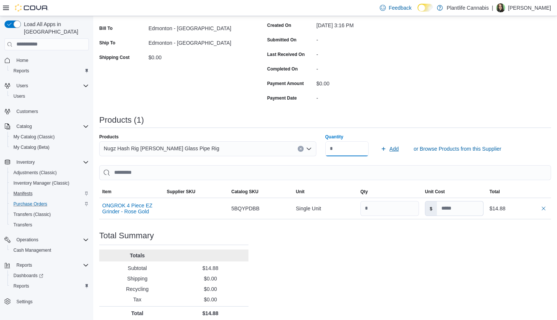
type input "*"
click at [390, 150] on span "Add" at bounding box center [390, 148] width 18 height 15
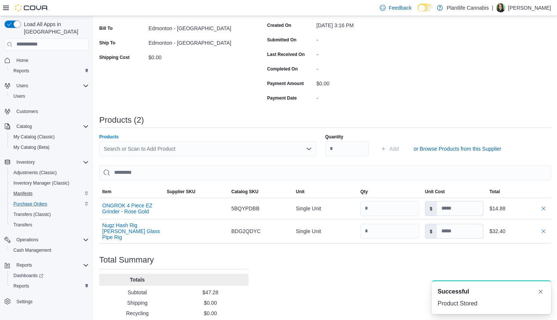
click at [158, 150] on div "Search or Scan to Add Product" at bounding box center [207, 148] width 217 height 15
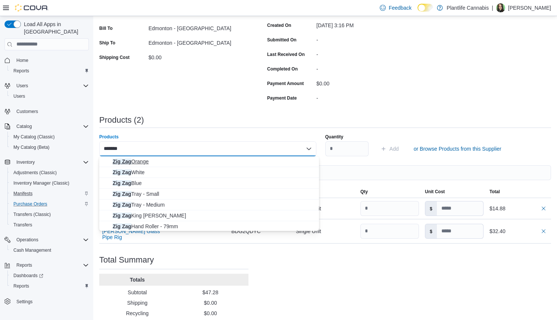
type input "*******"
click at [154, 166] on button "Zig Zag Orange" at bounding box center [209, 161] width 220 height 11
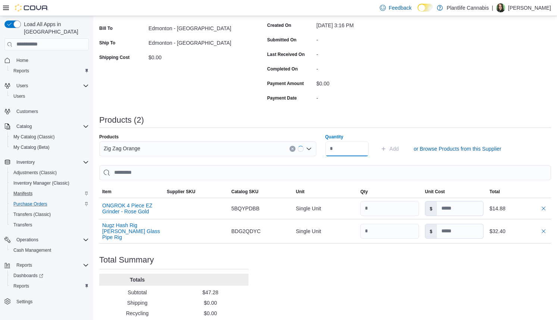
click at [348, 152] on input "Quantity" at bounding box center [346, 148] width 43 height 15
type input "**"
click at [398, 149] on span "Add" at bounding box center [394, 148] width 9 height 7
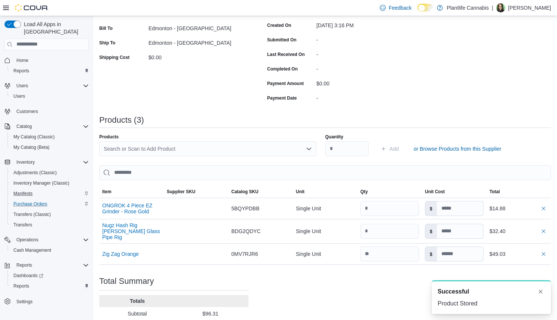
click at [161, 149] on div "Search or Scan to Add Product" at bounding box center [207, 148] width 217 height 15
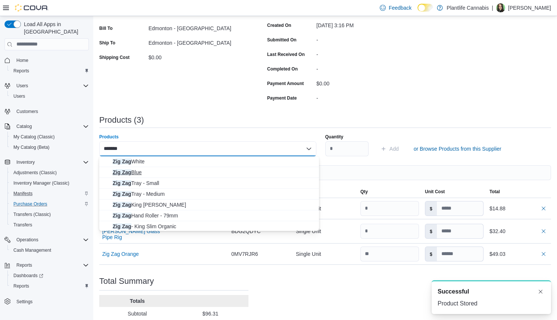
type input "*******"
click at [190, 175] on span "Zig Zag Blue" at bounding box center [214, 172] width 202 height 7
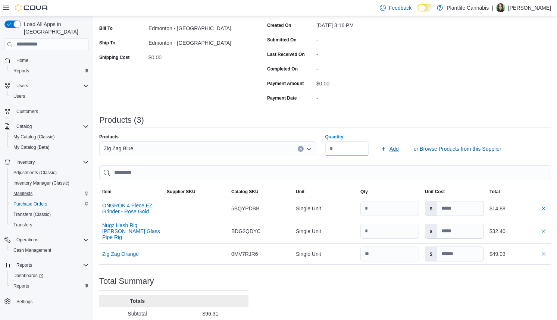
type input "**"
click at [399, 151] on span "Add" at bounding box center [394, 148] width 9 height 7
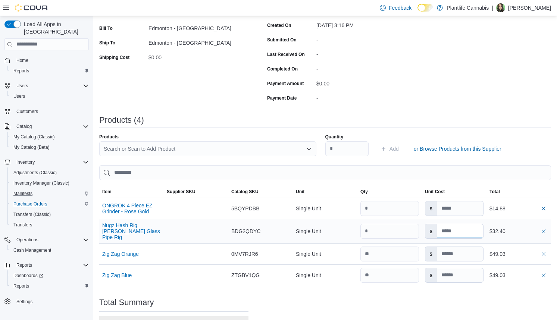
click at [455, 230] on input at bounding box center [460, 231] width 46 height 14
type input "*****"
click at [457, 306] on div "Purchase Order: PO7XWK-10269 Feedback Purchase Order Details Edit Status Pendin…" at bounding box center [325, 163] width 452 height 447
click at [160, 149] on div "Search or Scan to Add Product" at bounding box center [207, 148] width 217 height 15
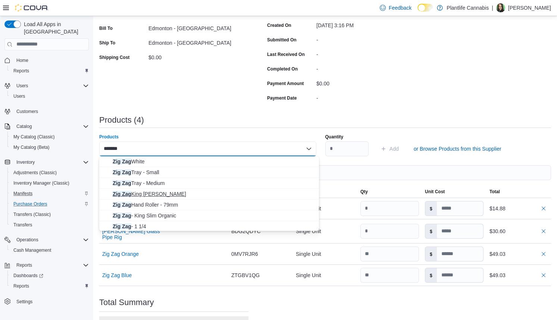
type input "*******"
click at [224, 192] on span "Zig Zag King Slim" at bounding box center [214, 193] width 202 height 7
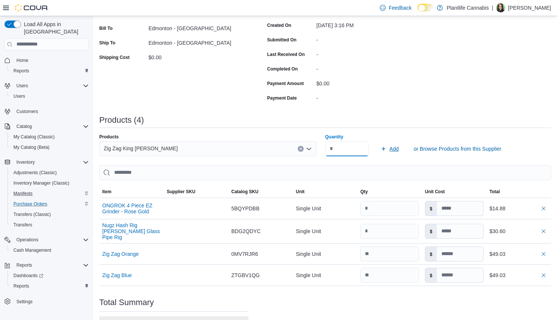
type input "**"
click at [395, 148] on span "Add" at bounding box center [394, 148] width 9 height 7
type input "*****"
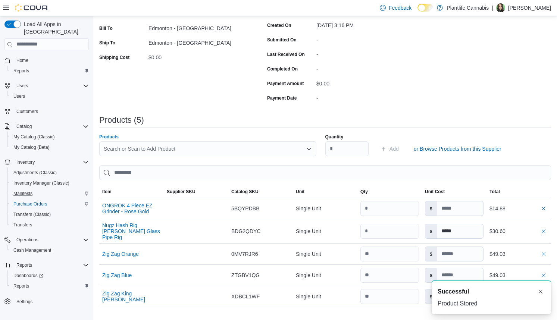
click at [218, 149] on div "Search or Scan to Add Product" at bounding box center [207, 148] width 217 height 15
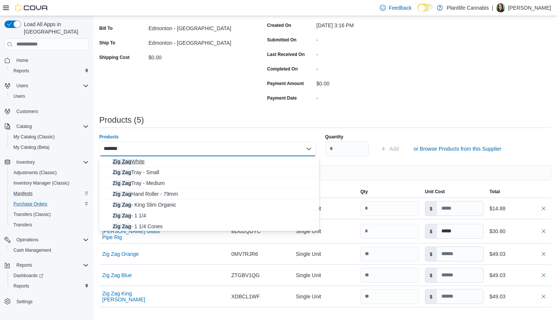
type input "*******"
click at [211, 162] on span "Zig Zag White" at bounding box center [214, 161] width 202 height 7
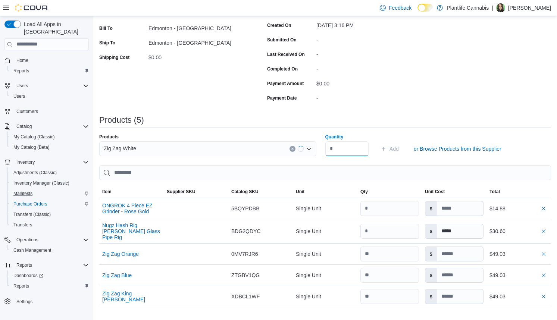
click at [350, 153] on input "Quantity" at bounding box center [346, 148] width 43 height 15
type input "**"
click at [390, 138] on div "Products Zig Zag White Quantity ** Add or Browse Products from this Supplier" at bounding box center [325, 145] width 452 height 22
click at [397, 155] on span "Add" at bounding box center [390, 148] width 18 height 15
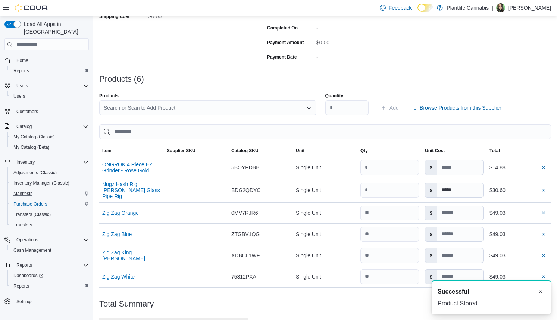
scroll to position [167, 0]
click at [119, 108] on div "Search or Scan to Add Product" at bounding box center [207, 107] width 217 height 15
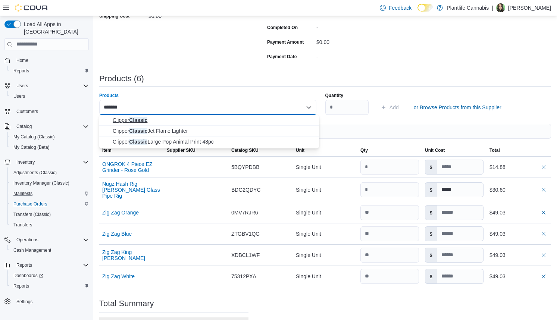
type input "*******"
click at [178, 119] on span "Clipper Classic" at bounding box center [214, 119] width 202 height 7
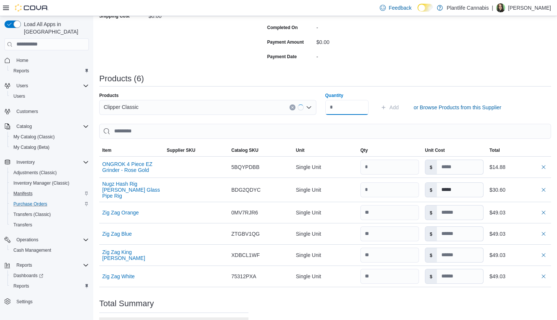
type input "*"
type input "**"
click at [383, 105] on button "Add" at bounding box center [390, 107] width 24 height 15
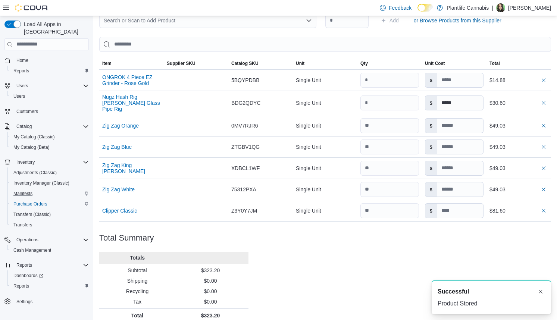
scroll to position [259, 0]
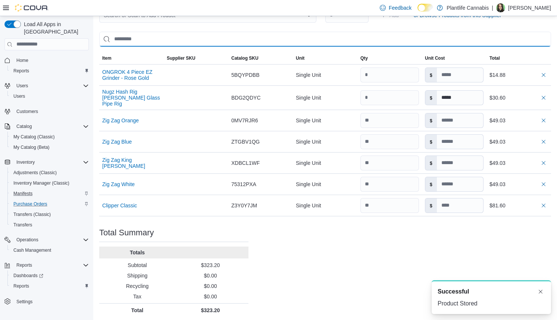
click at [193, 39] on input "search" at bounding box center [325, 39] width 452 height 15
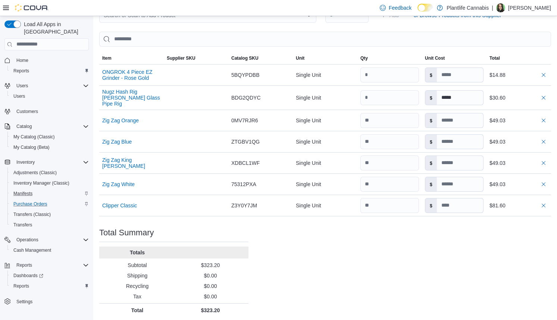
click at [186, 18] on div "Search or Scan to Add Product" at bounding box center [207, 15] width 217 height 15
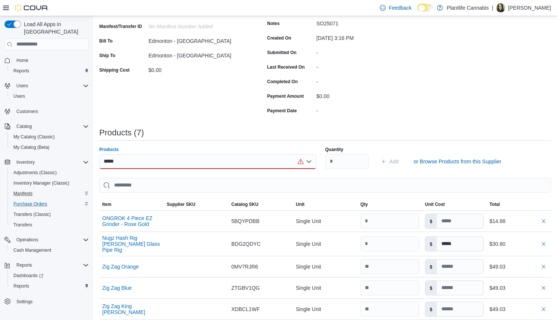
scroll to position [160, 0]
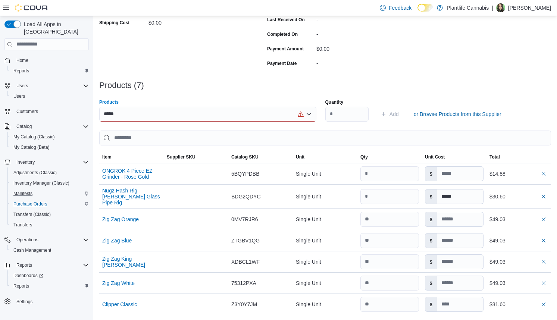
click at [139, 115] on div "***** Combo box. Selected. hb or. Selected. Combo box input. Search or Scan to …" at bounding box center [207, 114] width 217 height 15
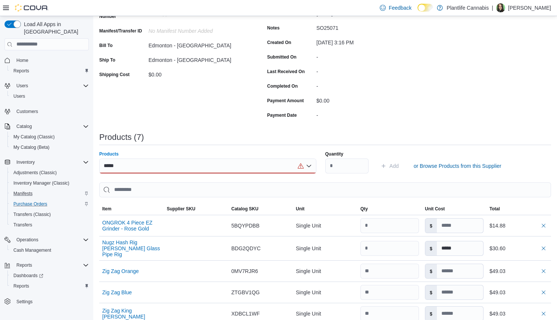
scroll to position [249, 0]
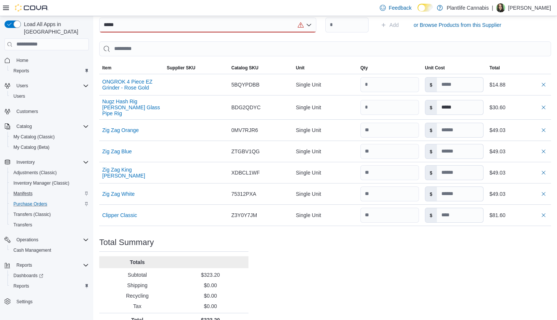
click at [160, 28] on div "***** Combo box. Selected. hb or. Selected. Combo box input. Search or Scan to …" at bounding box center [207, 25] width 217 height 15
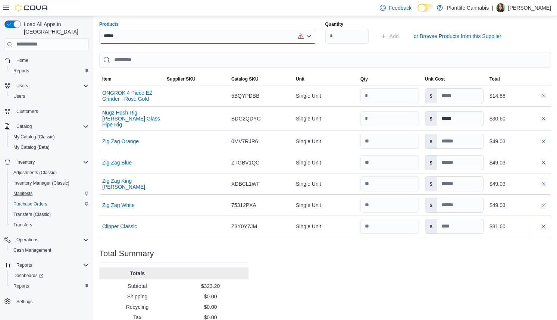
scroll to position [234, 0]
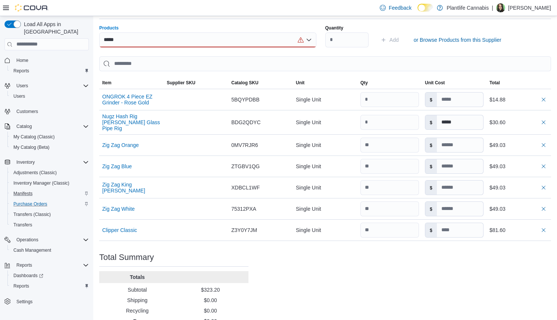
click at [150, 40] on div "***** Combo box. Selected. hb or. Selected. Combo box input. Search or Scan to …" at bounding box center [207, 39] width 217 height 15
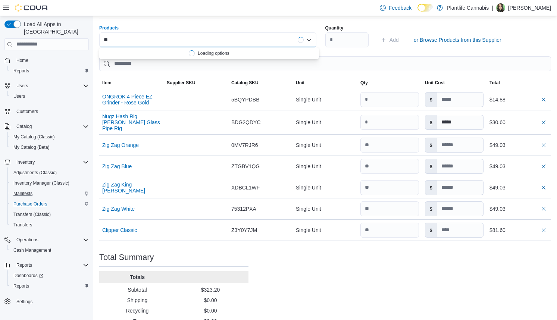
type input "*"
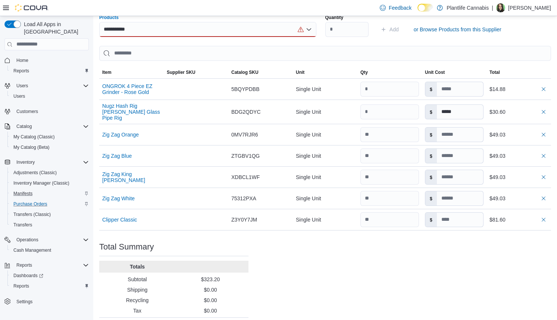
scroll to position [245, 0]
click at [193, 27] on div "**********" at bounding box center [207, 29] width 217 height 15
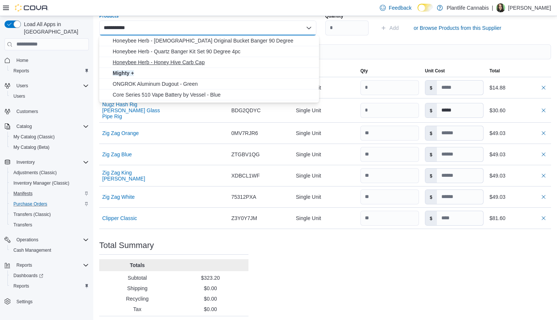
scroll to position [247, 0]
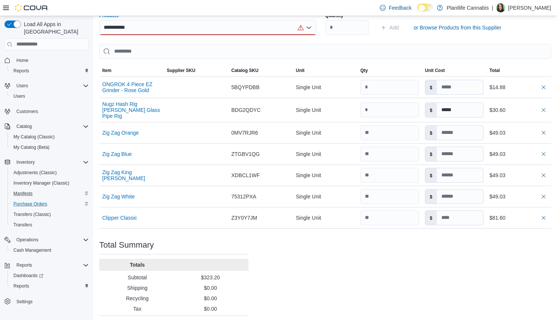
click at [190, 27] on div "**********" at bounding box center [207, 27] width 217 height 15
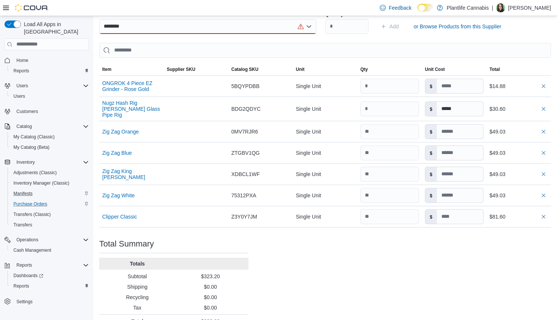
scroll to position [248, 0]
type input "********"
click at [169, 29] on div "******** Combo box. Selected. HB Honey. Selected. Combo box input. Search or Sc…" at bounding box center [207, 26] width 217 height 15
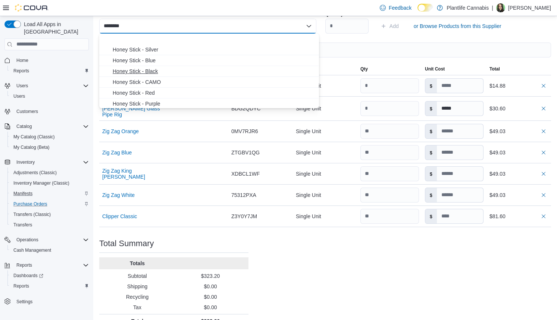
scroll to position [99, 0]
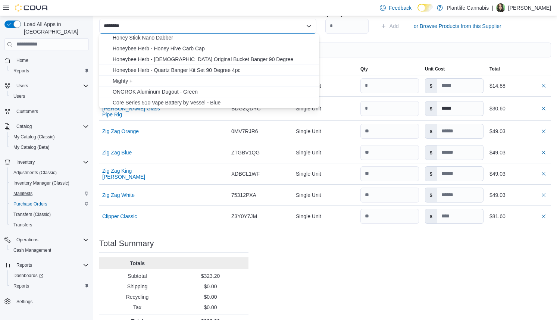
click at [176, 49] on span "Honeybee Herb - Honey Hive Carb Cap" at bounding box center [214, 48] width 202 height 7
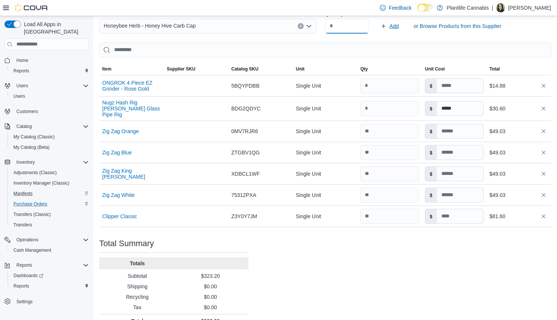
type input "*"
click at [399, 26] on span "Add" at bounding box center [394, 25] width 9 height 7
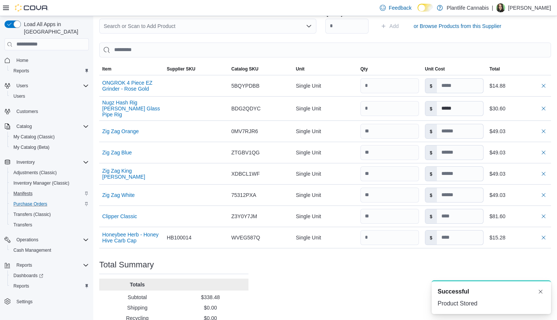
scroll to position [0, 0]
click at [203, 29] on div "Search or Scan to Add Product" at bounding box center [207, 26] width 217 height 15
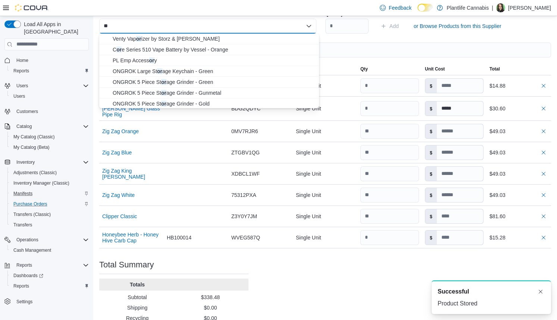
type input "*"
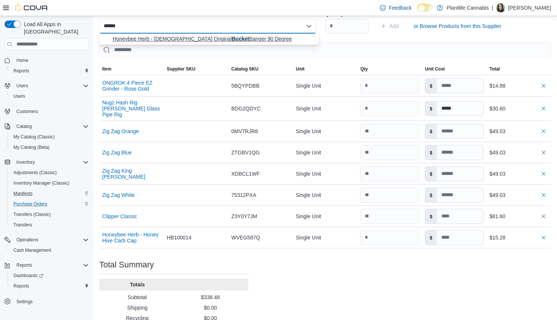
type input "******"
click at [211, 37] on span "Honeybee Herb - Male Original Bucket Banger 90 Degree" at bounding box center [214, 38] width 202 height 7
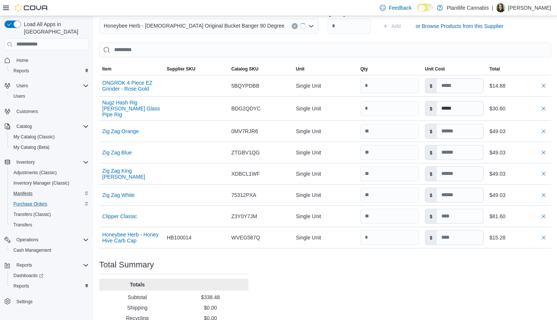
click at [338, 18] on div "Quantity" at bounding box center [349, 22] width 43 height 22
click at [341, 26] on input "Quantity" at bounding box center [346, 26] width 43 height 15
type input "*"
click at [399, 31] on span "Add" at bounding box center [390, 26] width 18 height 15
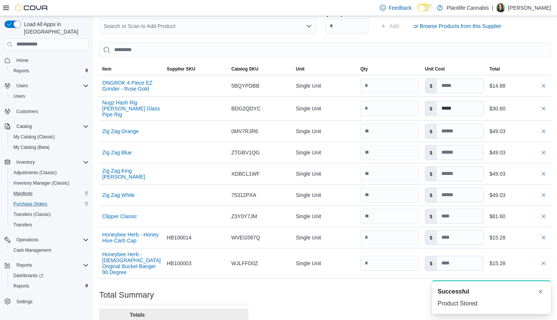
click at [224, 28] on div "Search or Scan to Add Product" at bounding box center [207, 26] width 217 height 15
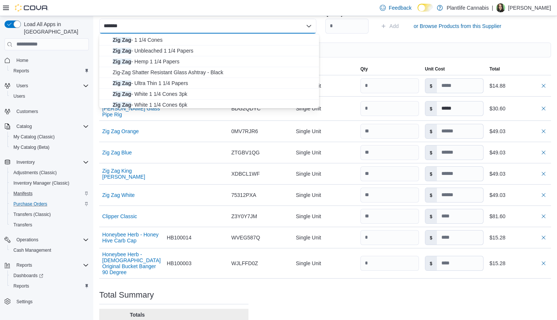
scroll to position [66, 0]
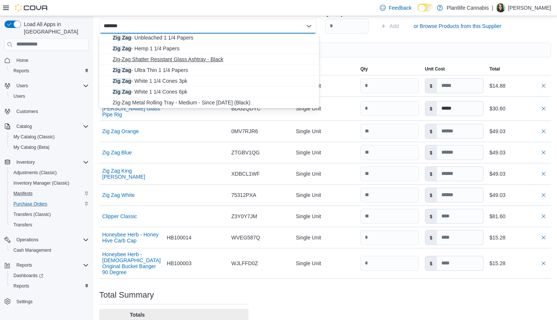
type input "*******"
click at [215, 60] on span "Zig-Zag Shatter Resistant Glass Ashtray - Black" at bounding box center [214, 59] width 202 height 7
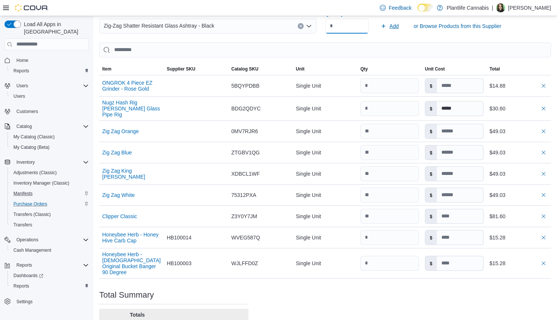
type input "*"
click at [399, 24] on span "Add" at bounding box center [394, 25] width 9 height 7
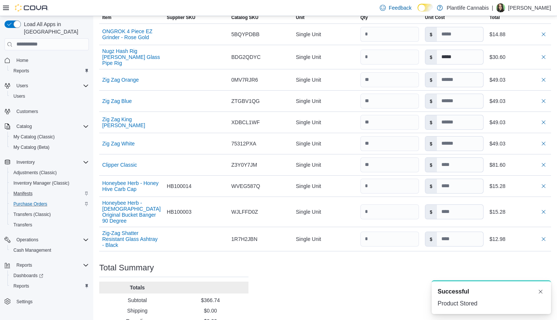
scroll to position [0, 0]
click at [465, 232] on input at bounding box center [460, 239] width 46 height 14
type input "****"
click at [461, 256] on div "Purchase Order: PO7XWK-10269 Feedback Purchase Order Details Edit Status Pendin…" at bounding box center [325, 59] width 452 height 586
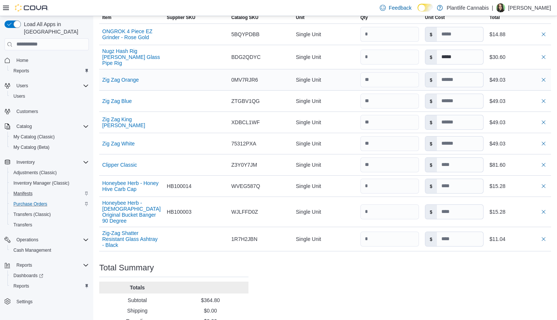
type input "****"
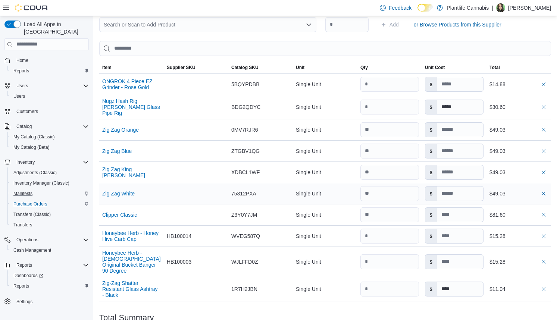
scroll to position [253, 0]
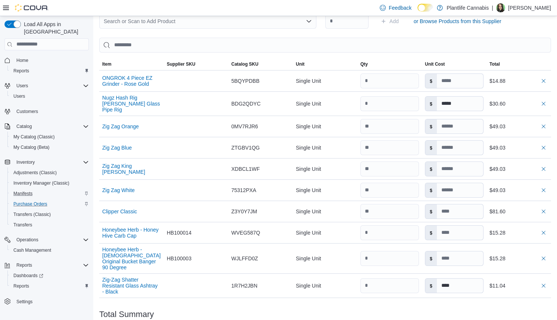
click at [163, 25] on div "Search or Scan to Add Product" at bounding box center [207, 21] width 217 height 15
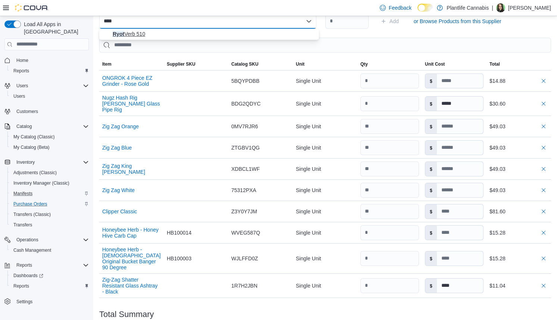
type input "****"
click at [163, 37] on span "Ryot Verb 510" at bounding box center [214, 33] width 202 height 7
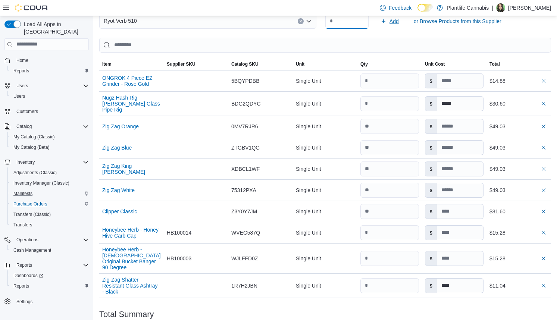
type input "*"
click at [397, 24] on span "Add" at bounding box center [394, 21] width 9 height 7
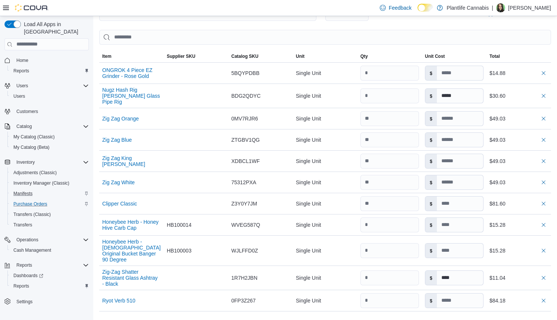
scroll to position [205, 0]
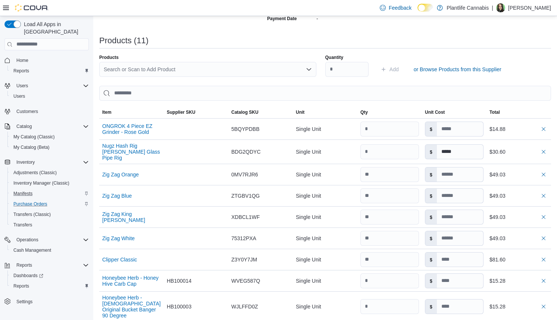
click at [171, 65] on div "Search or Scan to Add Product" at bounding box center [207, 69] width 217 height 15
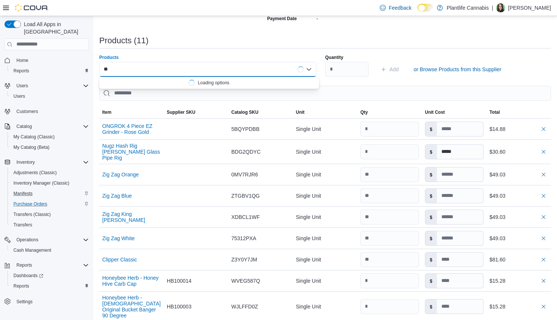
type input "*"
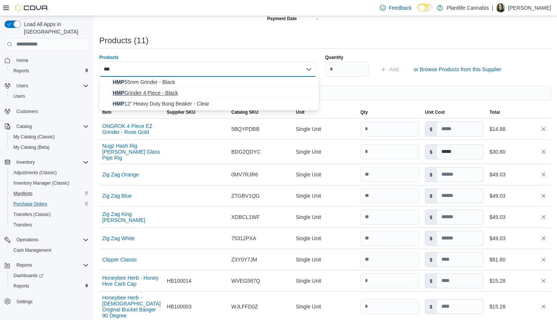
type input "***"
click at [190, 90] on span "HMP Grinder 4 Piece - Black" at bounding box center [214, 92] width 202 height 7
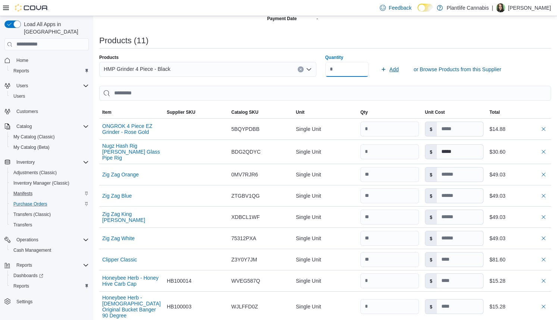
type input "*"
click at [397, 69] on span "Add" at bounding box center [394, 69] width 9 height 7
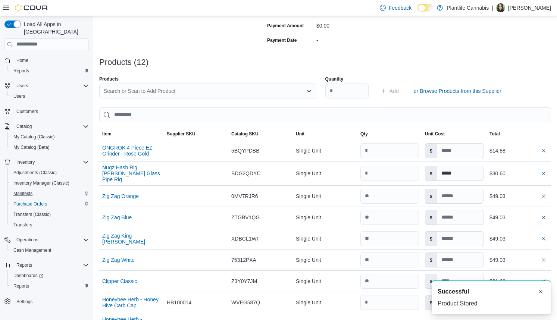
scroll to position [125, 0]
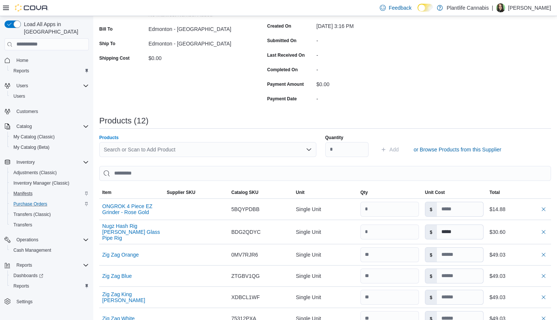
click at [159, 147] on div "Search or Scan to Add Product" at bounding box center [207, 149] width 217 height 15
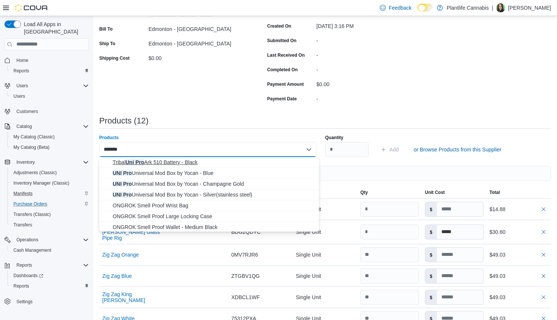
type input "*******"
click at [181, 164] on span "Tribal Uni Pro Ark 510 Battery - Black" at bounding box center [214, 162] width 202 height 7
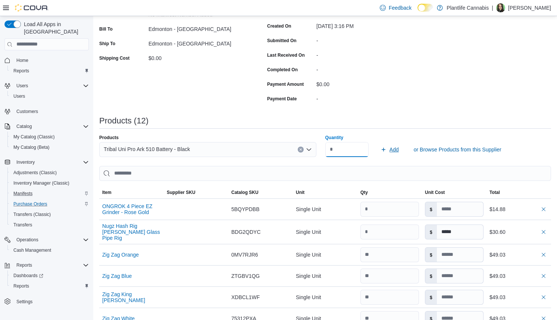
type input "*"
click at [399, 155] on span "Add" at bounding box center [390, 149] width 18 height 15
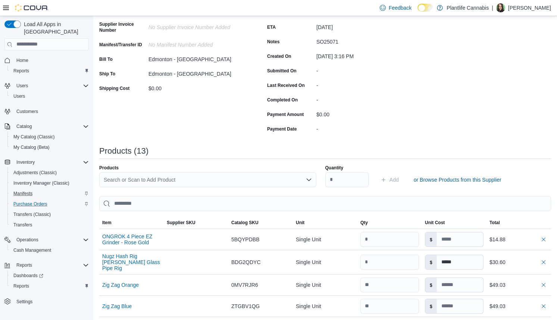
scroll to position [26, 0]
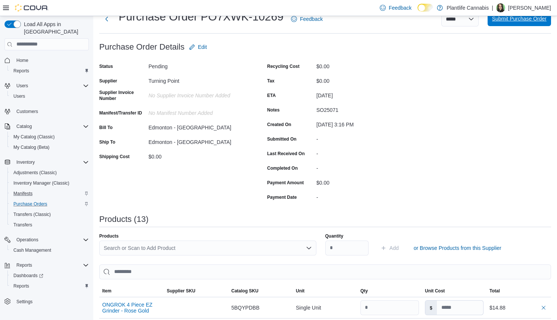
click at [521, 23] on span "Submit Purchase Order" at bounding box center [519, 18] width 54 height 15
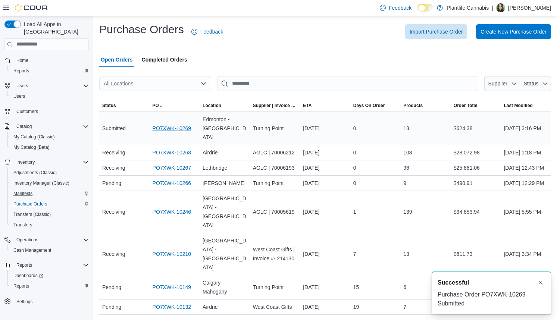
click at [171, 124] on link "PO7XWK-10269" at bounding box center [172, 128] width 39 height 9
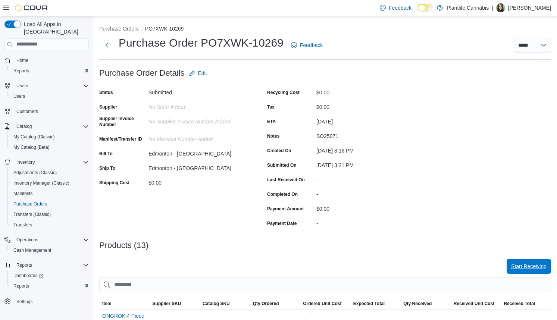
click at [539, 268] on span "Start Receiving" at bounding box center [528, 266] width 35 height 7
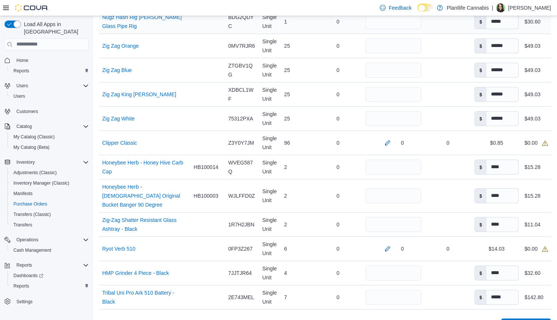
scroll to position [274, 0]
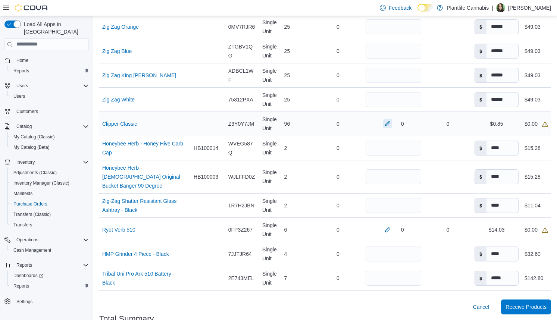
click at [385, 125] on button "button" at bounding box center [387, 123] width 9 height 9
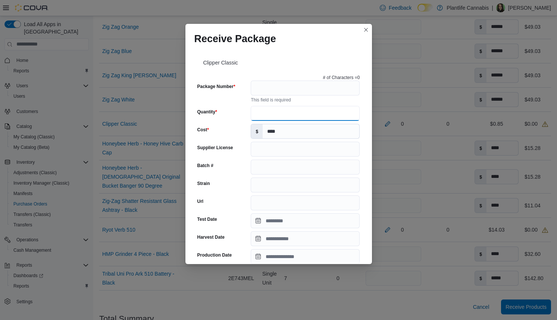
click at [261, 112] on input "Quantity" at bounding box center [305, 113] width 109 height 15
type input "**"
click at [283, 76] on div "# of Characters = 0" at bounding box center [278, 78] width 163 height 6
click at [282, 87] on input "Package Number" at bounding box center [305, 88] width 109 height 15
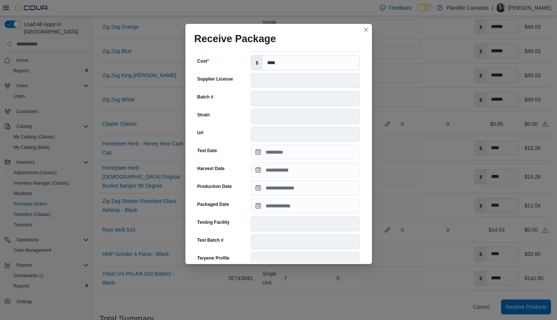
scroll to position [219, 0]
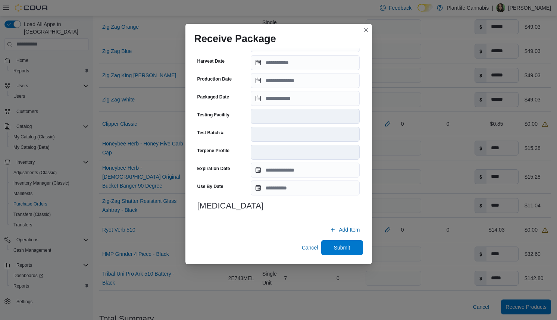
type input "*"
click at [329, 258] on div "Clipper Classic # of Characters = 1 Package Number * Package is already associa…" at bounding box center [278, 156] width 187 height 216
click at [331, 255] on span "Submit" at bounding box center [342, 247] width 33 height 15
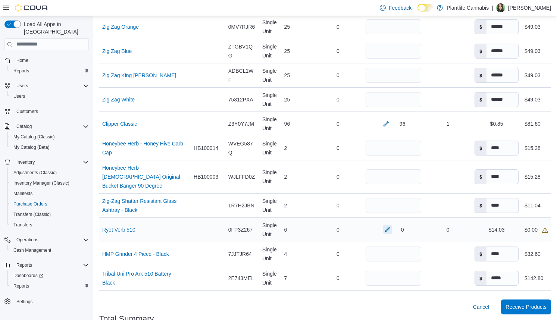
click at [384, 231] on button "button" at bounding box center [387, 229] width 9 height 9
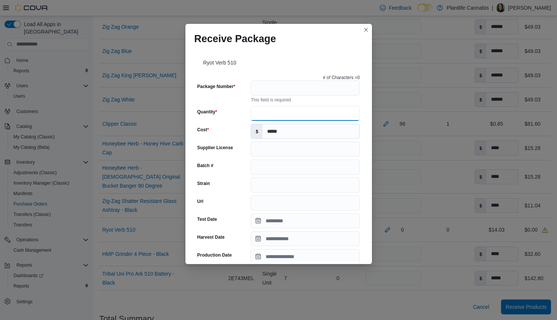
click at [253, 113] on input "Quantity" at bounding box center [305, 113] width 109 height 15
type input "*"
click at [314, 93] on input "Package Number" at bounding box center [305, 88] width 109 height 15
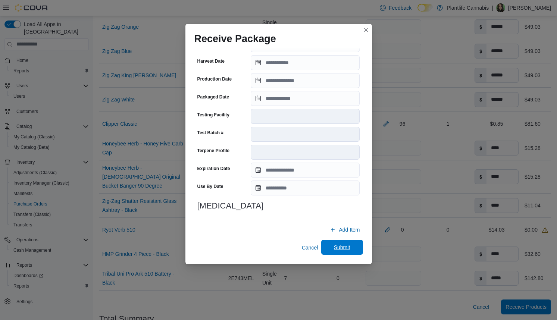
type input "*"
click at [334, 247] on span "Submit" at bounding box center [342, 247] width 16 height 7
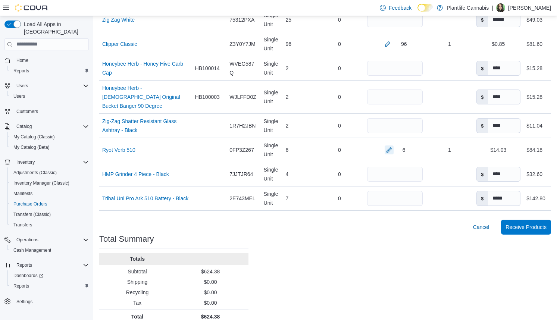
scroll to position [354, 0]
click at [546, 219] on span "Receive Products" at bounding box center [526, 226] width 41 height 15
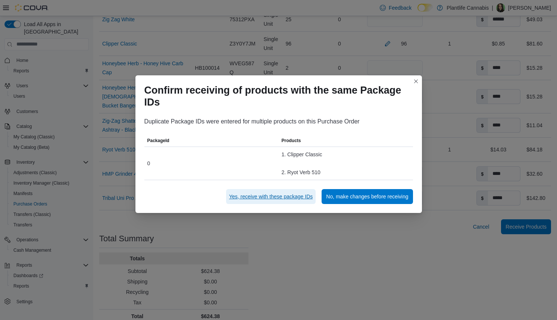
click at [294, 201] on span "Yes, receive with these package IDs" at bounding box center [271, 196] width 84 height 15
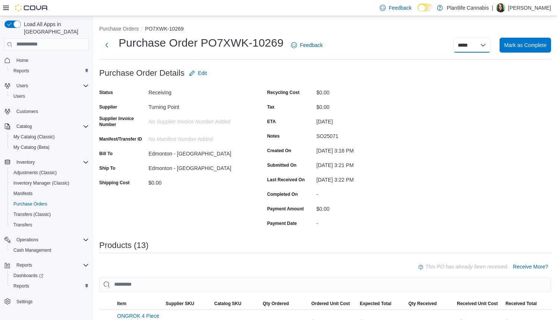
click at [458, 38] on select "**********" at bounding box center [471, 45] width 37 height 15
select select "**********"
click at [457, 38] on select "**********" at bounding box center [471, 45] width 37 height 15
select select
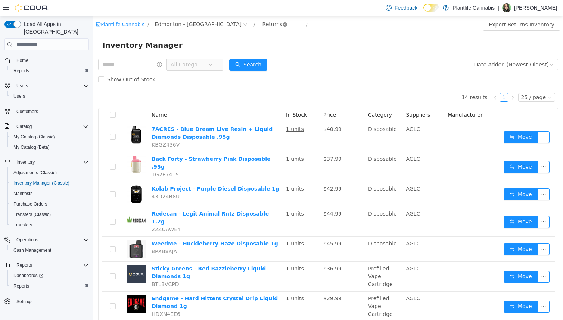
click at [282, 24] on icon "icon: close-circle" at bounding box center [284, 24] width 4 height 4
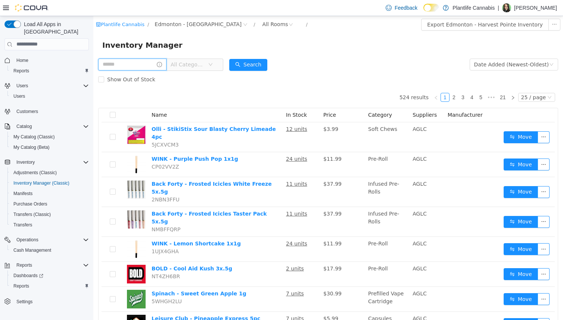
click at [124, 66] on input "text" at bounding box center [132, 64] width 68 height 12
type input "**********"
click at [274, 63] on button "Search" at bounding box center [255, 65] width 38 height 12
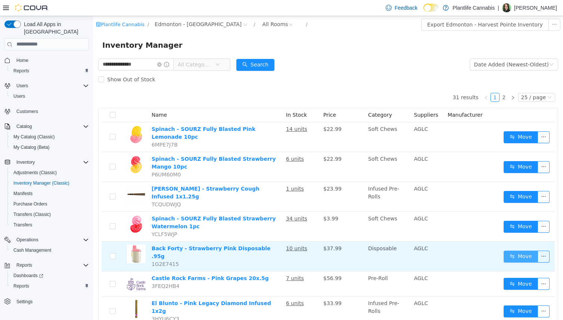
click at [507, 253] on button "Move" at bounding box center [520, 256] width 34 height 12
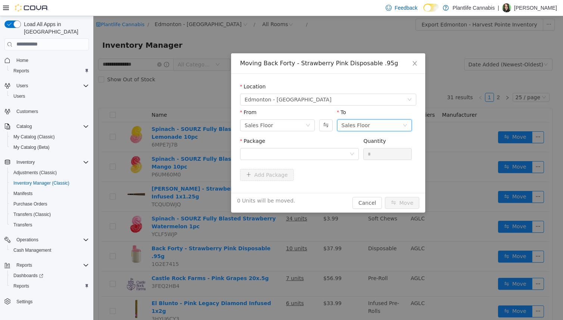
click at [357, 128] on div "Sales Floor" at bounding box center [355, 124] width 29 height 11
click at [349, 161] on li "Returns" at bounding box center [374, 164] width 75 height 12
click at [317, 154] on div at bounding box center [296, 153] width 105 height 11
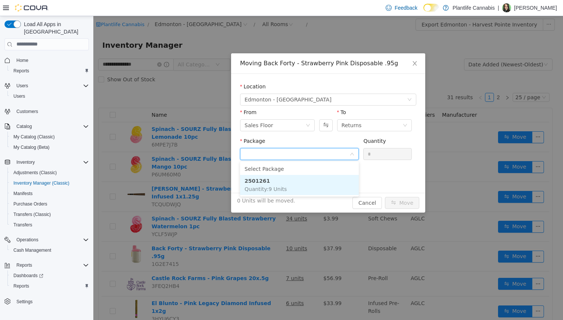
click at [314, 187] on li "2501261 Quantity : 9 Units" at bounding box center [299, 185] width 119 height 20
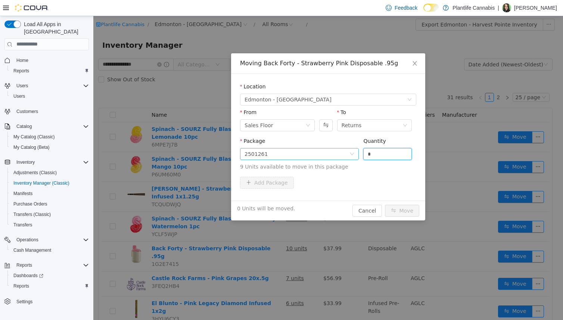
drag, startPoint x: 380, startPoint y: 153, endPoint x: 357, endPoint y: 153, distance: 23.1
click at [357, 153] on span "Package 2501261 Quantity * 9 Units available to move in this package" at bounding box center [328, 154] width 176 height 33
type input "*"
click at [408, 215] on button "Move" at bounding box center [402, 210] width 34 height 12
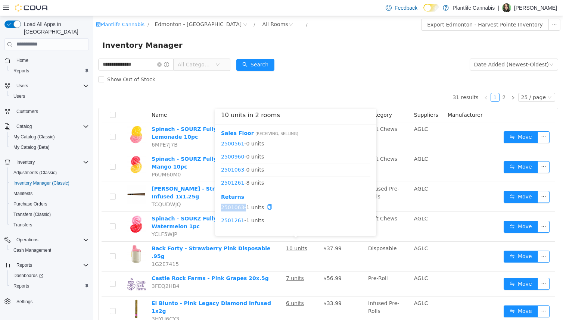
drag, startPoint x: 244, startPoint y: 206, endPoint x: 222, endPoint y: 207, distance: 22.8
click at [222, 207] on span "2501063 - 1 units" at bounding box center [295, 207] width 149 height 8
click at [243, 220] on link "2501261" at bounding box center [232, 220] width 23 height 6
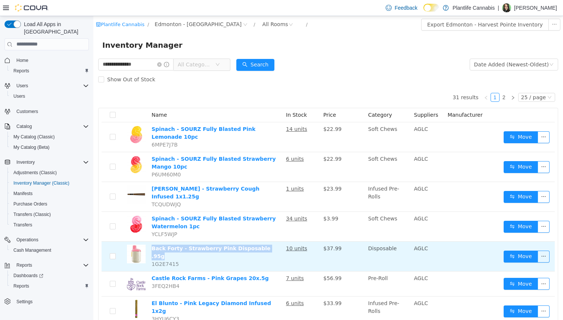
drag, startPoint x: 273, startPoint y: 243, endPoint x: 153, endPoint y: 246, distance: 120.6
click at [153, 246] on td "Back Forty - Strawberry Pink Disposable .95g 1G2E7415" at bounding box center [216, 256] width 134 height 30
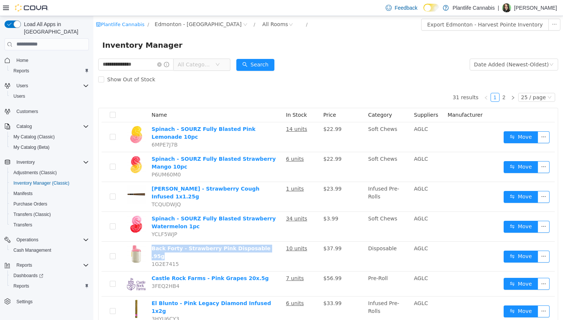
copy link "Back Forty - Strawberry Pink Disposable .95g"
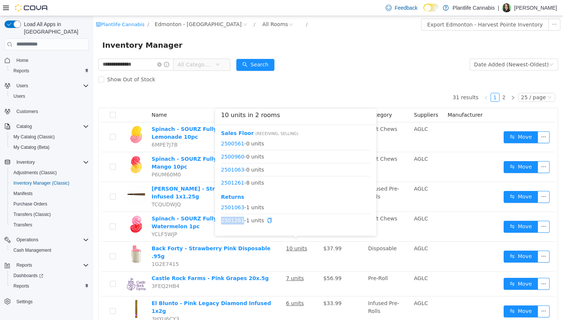
drag, startPoint x: 243, startPoint y: 220, endPoint x: 212, endPoint y: 235, distance: 34.2
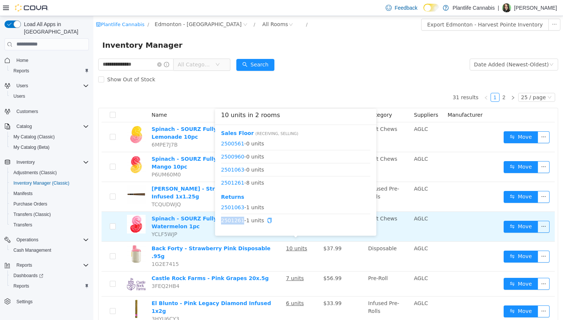
click at [221, 222] on span "2501261 - 1 units" at bounding box center [295, 220] width 149 height 8
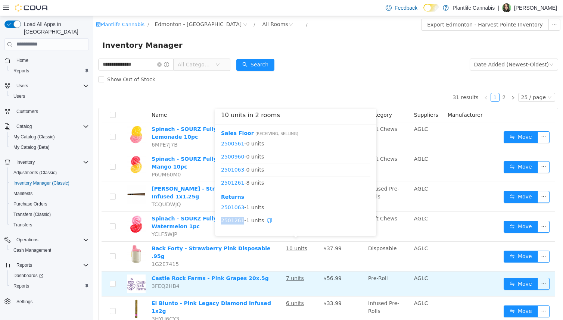
copy link "2501261"
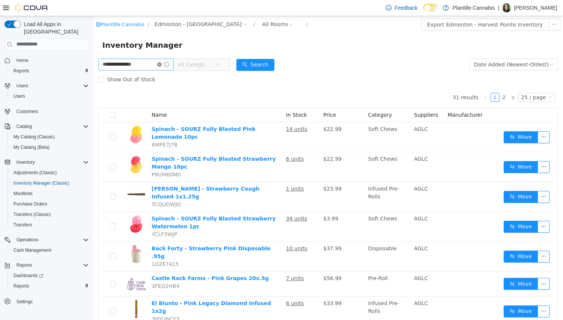
click at [162, 65] on icon "icon: close-circle" at bounding box center [159, 64] width 4 height 4
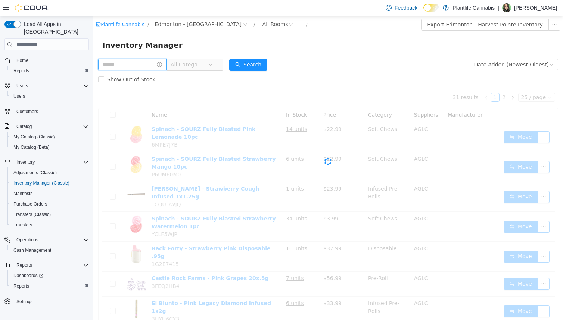
click at [160, 65] on input "text" at bounding box center [132, 64] width 68 height 12
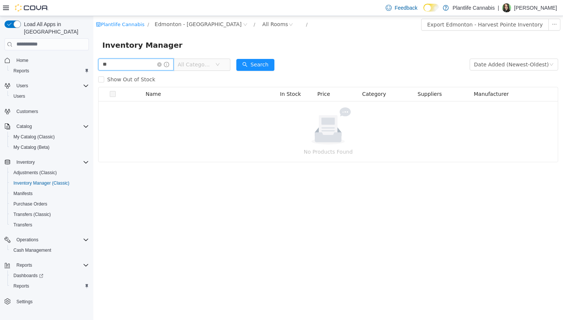
type input "*"
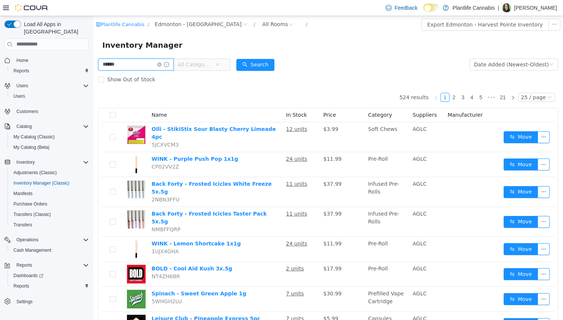
type input "******"
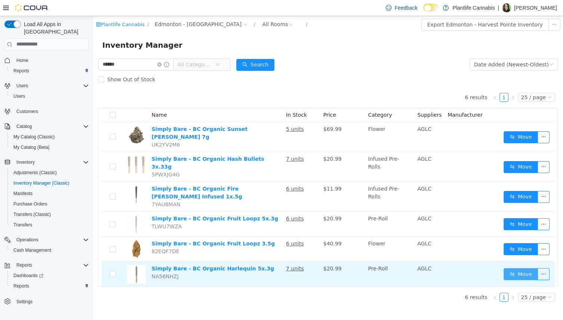
click at [532, 268] on button "Move" at bounding box center [520, 274] width 34 height 12
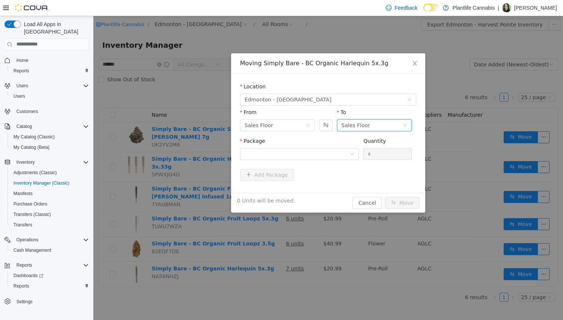
click at [377, 121] on div "Sales Floor" at bounding box center [371, 124] width 61 height 11
click at [351, 162] on li "Returns" at bounding box center [374, 164] width 75 height 12
click at [316, 154] on div at bounding box center [296, 153] width 105 height 11
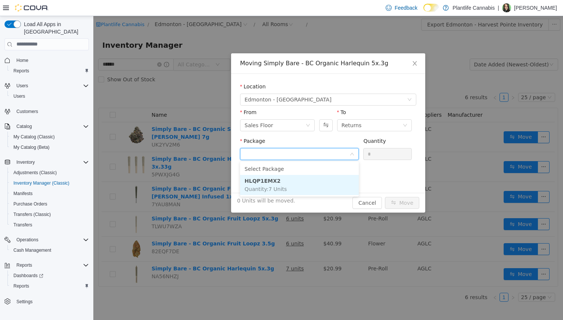
click at [293, 186] on li "HLQP1EMX2 Quantity : 7 Units" at bounding box center [299, 185] width 119 height 20
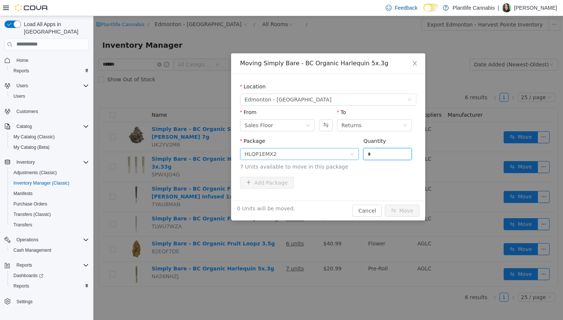
drag, startPoint x: 377, startPoint y: 156, endPoint x: 354, endPoint y: 156, distance: 22.4
click at [354, 156] on span "Package HLQP1EMX2 Quantity * 7 Units available to move in this package" at bounding box center [328, 154] width 176 height 33
type input "*"
click at [397, 211] on button "Move" at bounding box center [402, 210] width 34 height 12
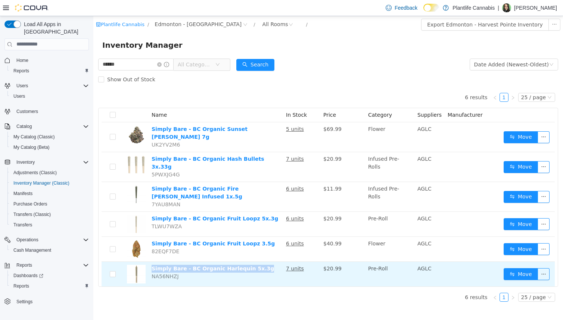
drag, startPoint x: 262, startPoint y: 260, endPoint x: 152, endPoint y: 260, distance: 110.1
click at [152, 262] on td "Simply Bare - BC Organic Harlequin 5x.3g NA56NHZJ" at bounding box center [216, 274] width 134 height 25
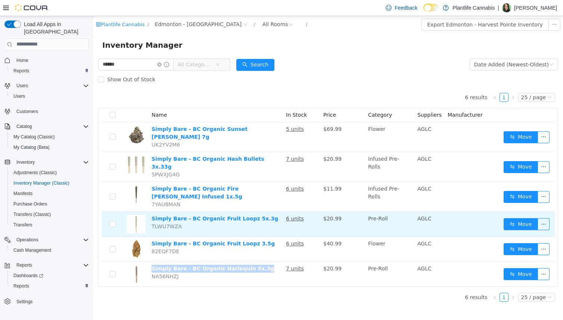
copy link "Simply Bare - BC Organic Harlequin 5x.3g"
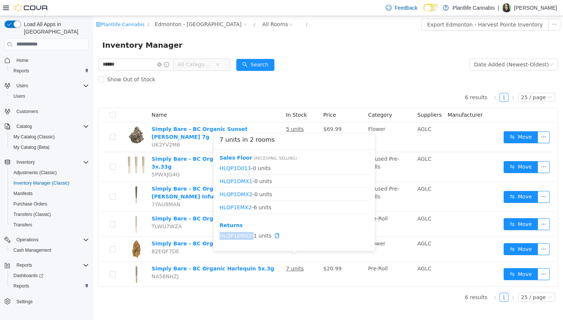
drag, startPoint x: 252, startPoint y: 236, endPoint x: 220, endPoint y: 231, distance: 32.4
click at [220, 232] on span "HLQP1EMX2 - 1 units" at bounding box center [293, 236] width 149 height 8
copy span "HLQP1EMX2"
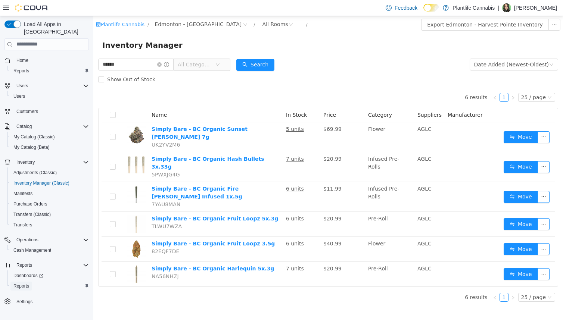
click at [24, 283] on span "Reports" at bounding box center [21, 286] width 16 height 6
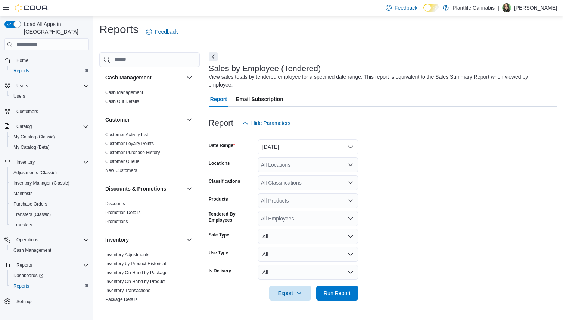
click at [281, 143] on button "[DATE]" at bounding box center [308, 147] width 100 height 15
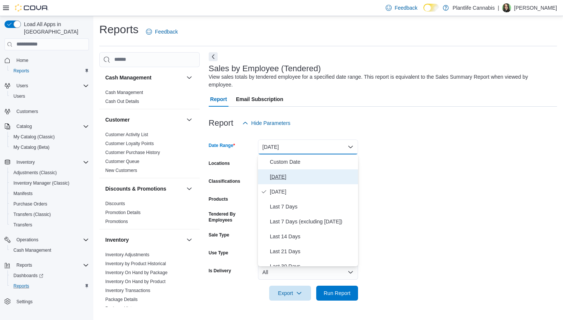
click at [287, 183] on button "[DATE]" at bounding box center [308, 176] width 100 height 15
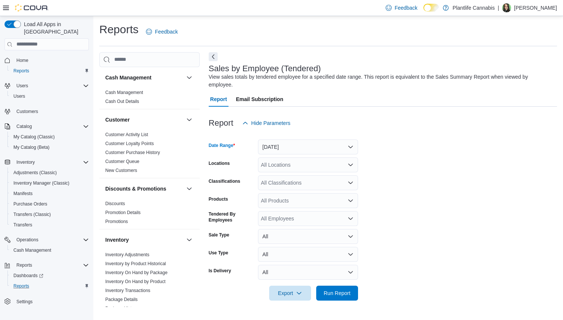
click at [287, 167] on div "All Locations" at bounding box center [308, 164] width 100 height 15
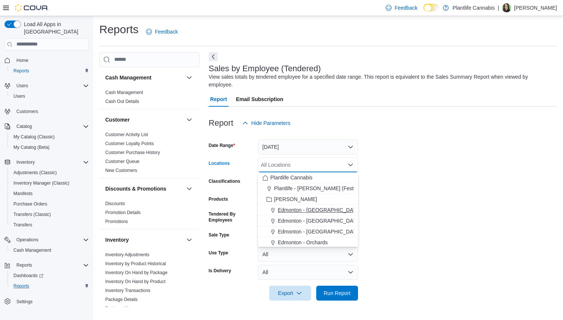
click at [304, 215] on button "Edmonton - [GEOGRAPHIC_DATA]" at bounding box center [308, 210] width 100 height 11
click at [316, 228] on span "Edmonton - Orchards" at bounding box center [303, 231] width 50 height 7
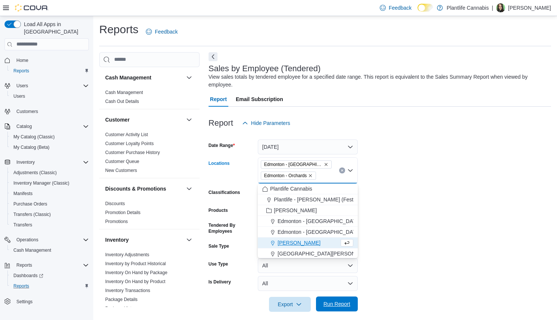
click at [347, 308] on span "Run Report" at bounding box center [337, 304] width 33 height 15
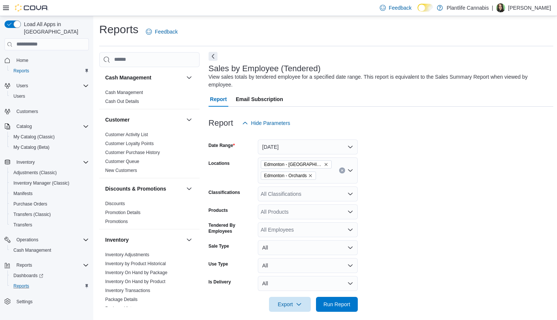
click at [210, 56] on button "Next" at bounding box center [213, 56] width 9 height 9
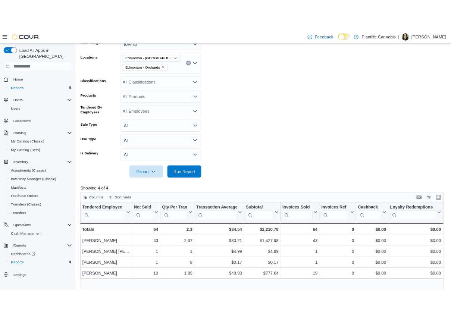
scroll to position [121, 0]
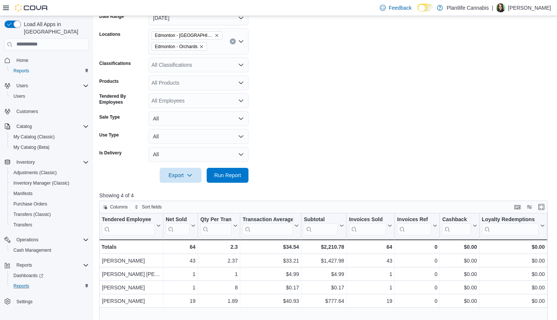
click at [204, 48] on icon "Remove Edmonton - Orchards from selection in this group" at bounding box center [201, 46] width 4 height 4
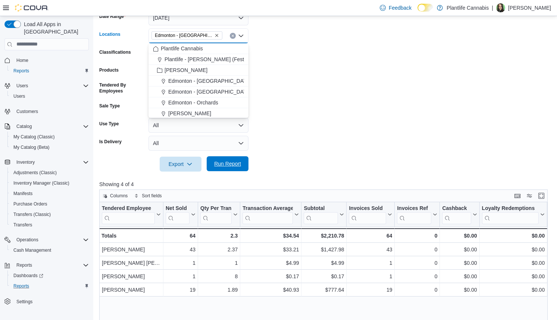
click at [232, 163] on span "Run Report" at bounding box center [227, 163] width 27 height 7
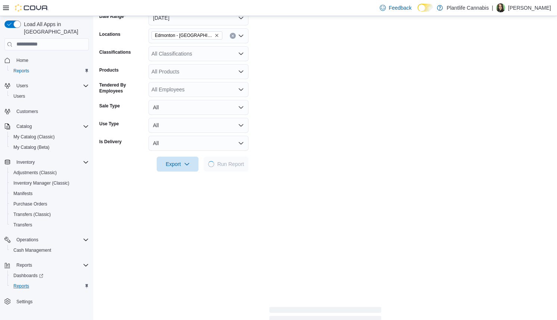
click at [341, 145] on form "Date Range [DATE] Locations [GEOGRAPHIC_DATA] - Harvest Pointe Classifications …" at bounding box center [325, 86] width 452 height 170
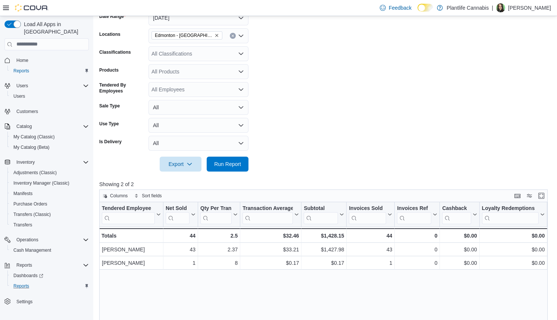
click at [402, 84] on form "Date Range [DATE] Locations [GEOGRAPHIC_DATA] - Harvest Pointe Classifications …" at bounding box center [325, 86] width 453 height 170
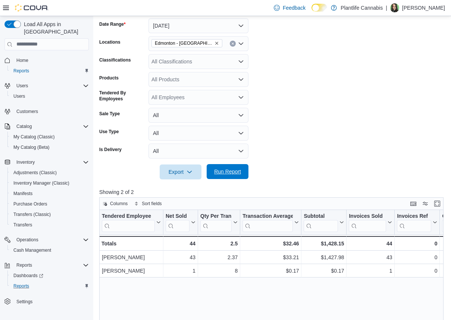
click at [236, 174] on span "Run Report" at bounding box center [227, 171] width 27 height 7
click at [196, 64] on div "All Classifications" at bounding box center [199, 61] width 100 height 15
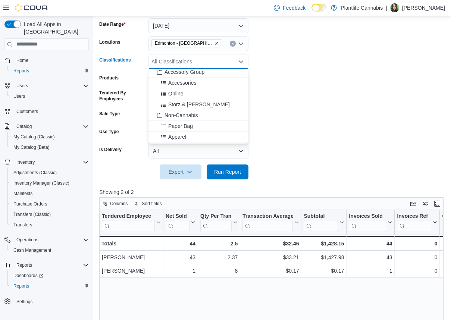
scroll to position [104, 0]
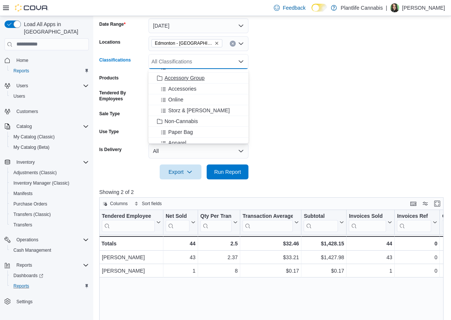
click at [198, 79] on span "Accessory Group" at bounding box center [185, 77] width 40 height 7
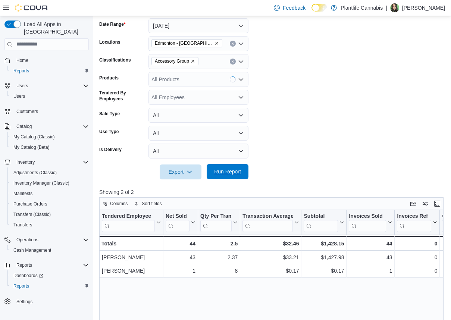
click at [224, 165] on span "Run Report" at bounding box center [227, 171] width 33 height 15
click at [195, 61] on icon "Remove Accessory Group from selection in this group" at bounding box center [193, 61] width 4 height 4
click at [229, 171] on span "Run Report" at bounding box center [227, 171] width 27 height 7
